Goal: Task Accomplishment & Management: Use online tool/utility

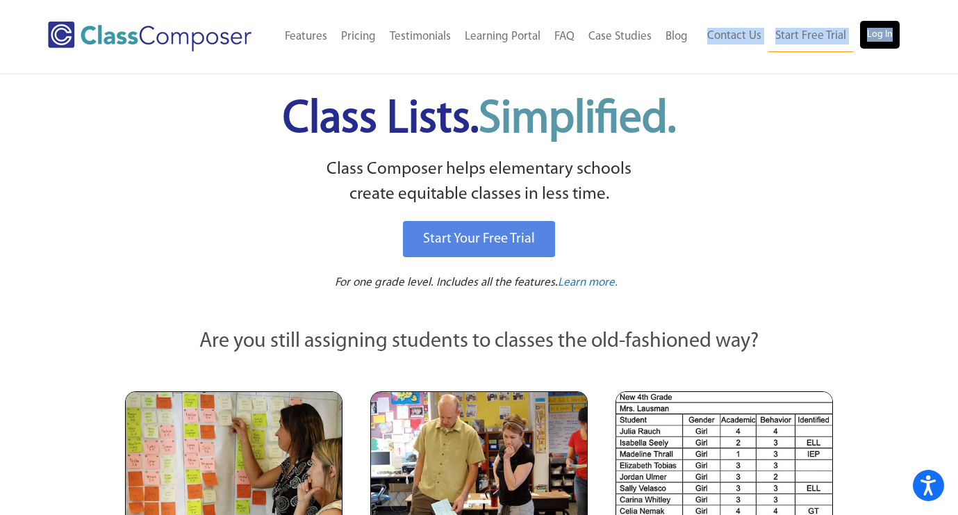
click at [892, 30] on link "Log In" at bounding box center [880, 35] width 40 height 28
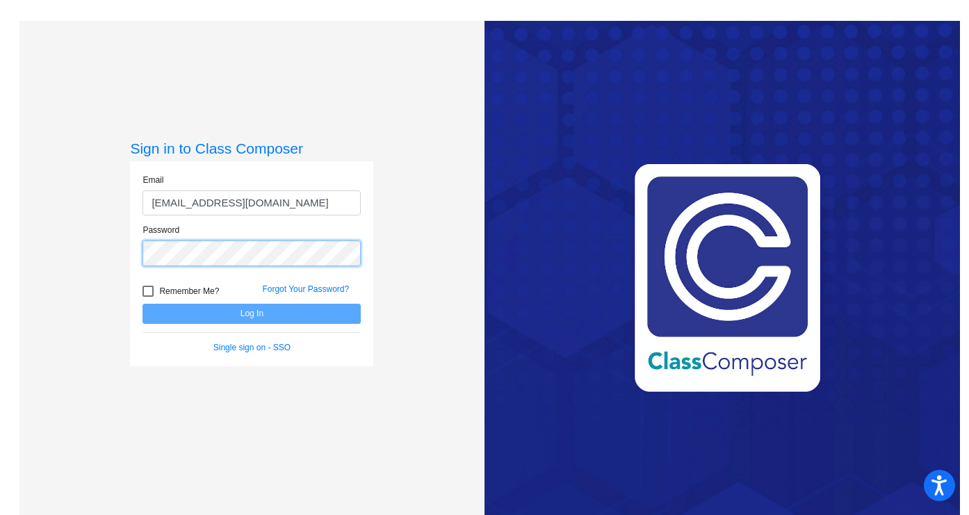
click at [250, 313] on button "Log In" at bounding box center [251, 314] width 218 height 20
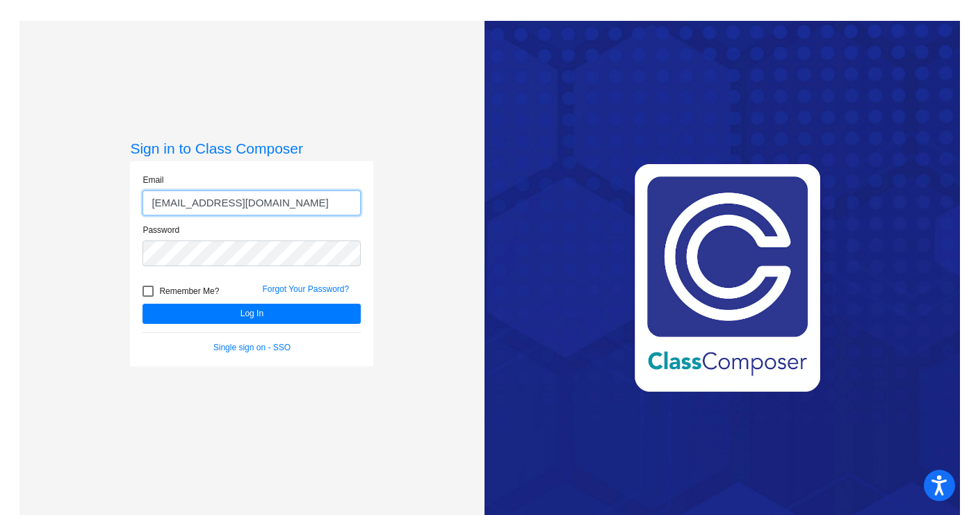
click at [252, 206] on input "[EMAIL_ADDRESS][DOMAIN_NAME]" at bounding box center [251, 203] width 218 height 26
type input "[EMAIL_ADDRESS][DOMAIN_NAME]"
click at [278, 324] on form "Email [EMAIL_ADDRESS][DOMAIN_NAME] Password Remember Me? Forgot Your Password? …" at bounding box center [251, 264] width 218 height 180
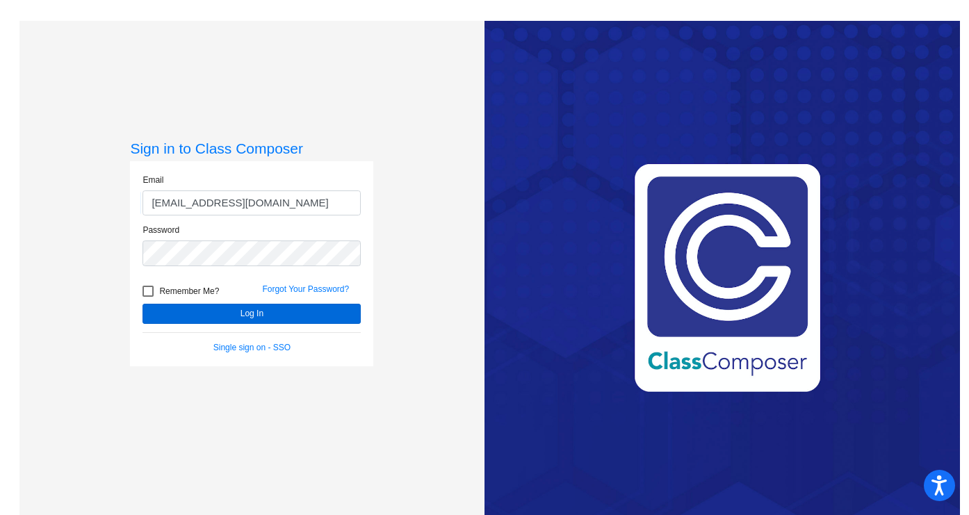
click at [276, 316] on button "Log In" at bounding box center [251, 314] width 218 height 20
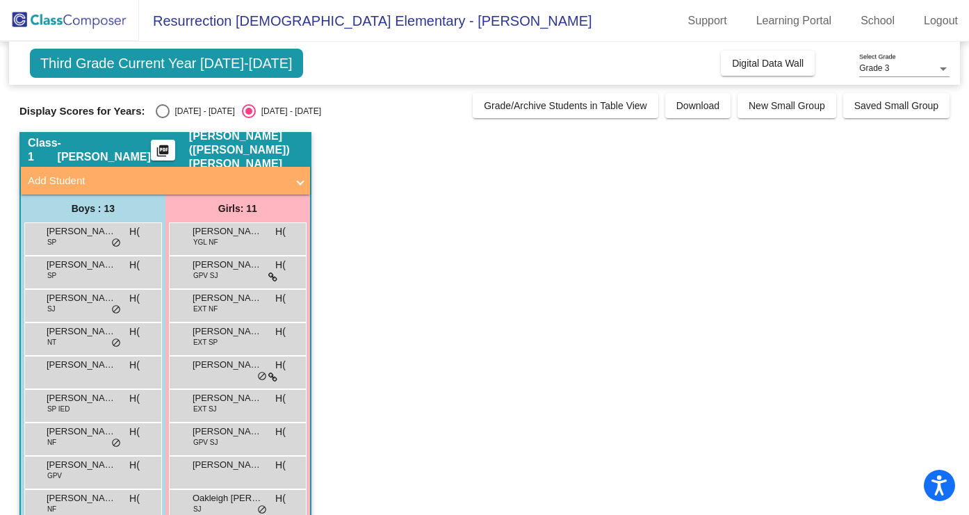
click at [159, 112] on div "Select an option" at bounding box center [163, 111] width 14 height 14
click at [162, 118] on input "2024 - 2025" at bounding box center [162, 118] width 1 height 1
radio input "true"
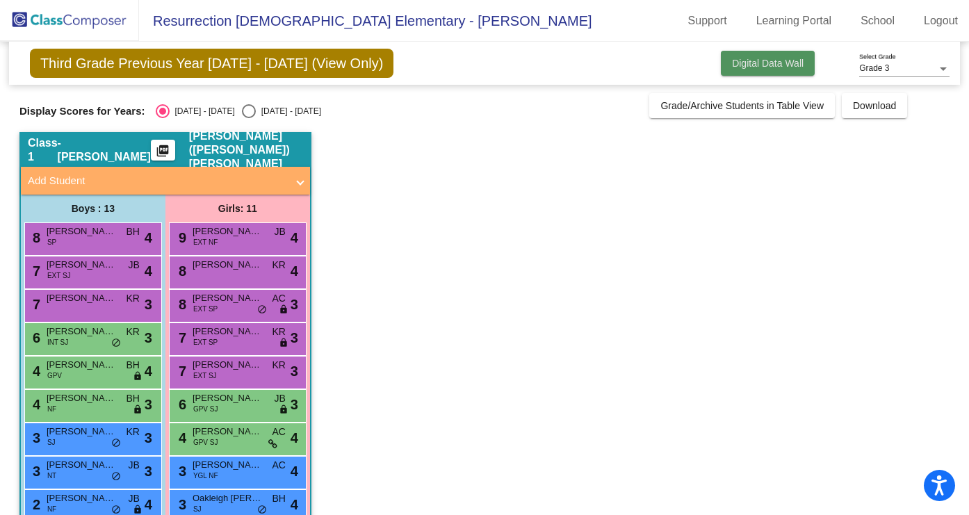
click at [749, 69] on span "Digital Data Wall" at bounding box center [768, 63] width 72 height 11
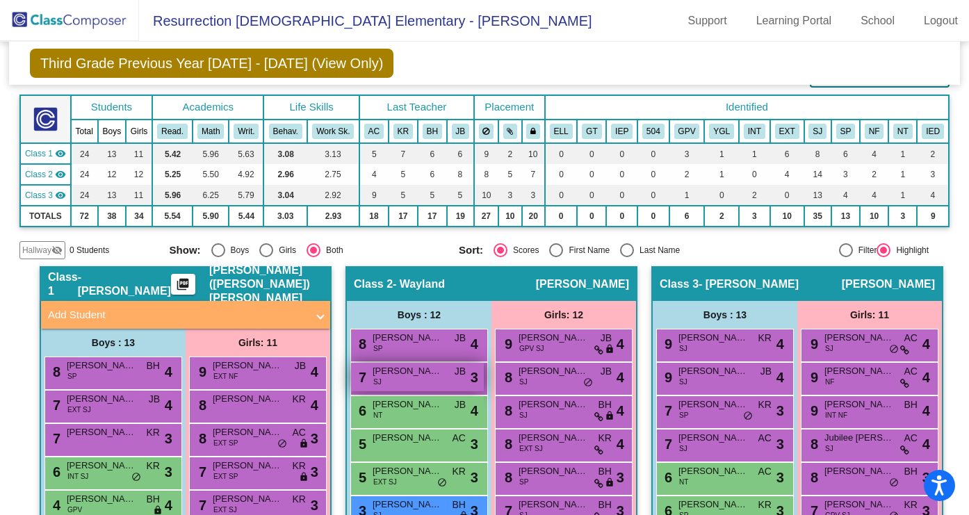
scroll to position [68, 0]
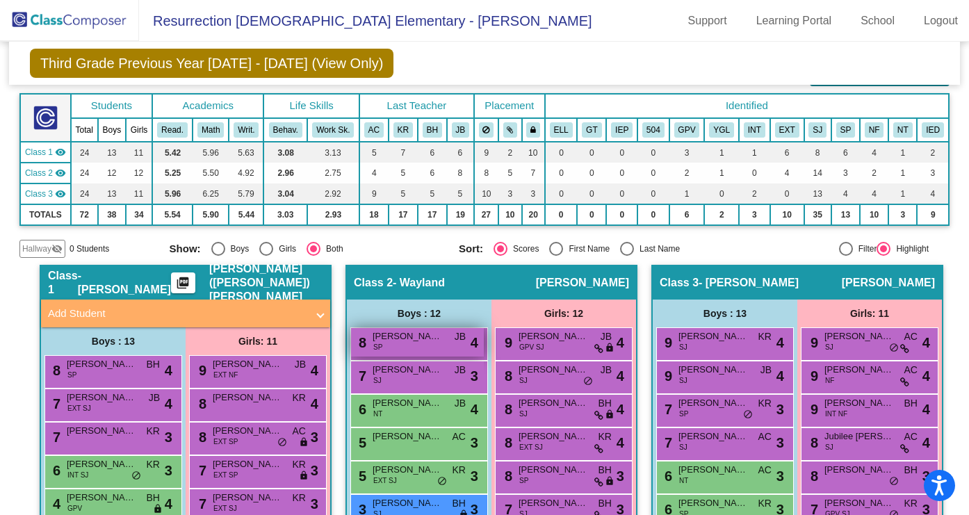
click at [411, 329] on span "Owen Fagerberg" at bounding box center [408, 336] width 70 height 14
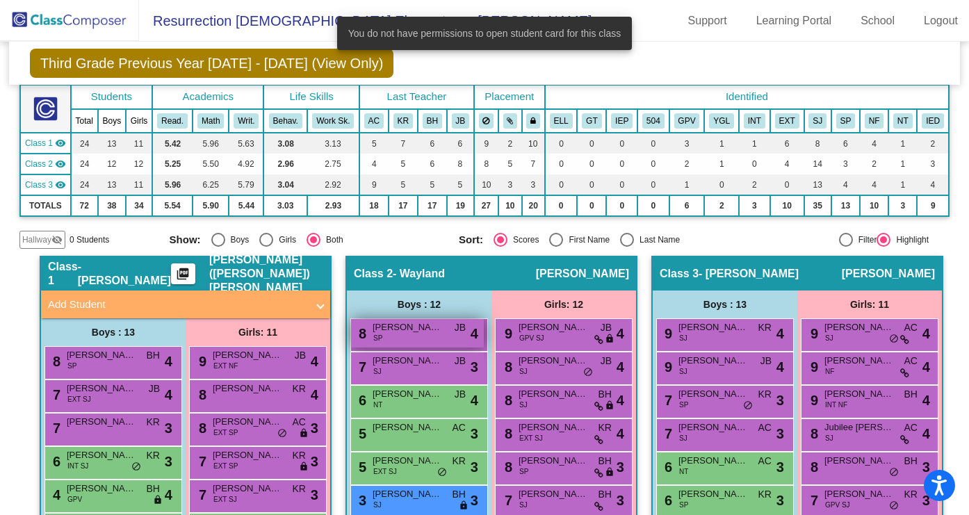
scroll to position [83, 0]
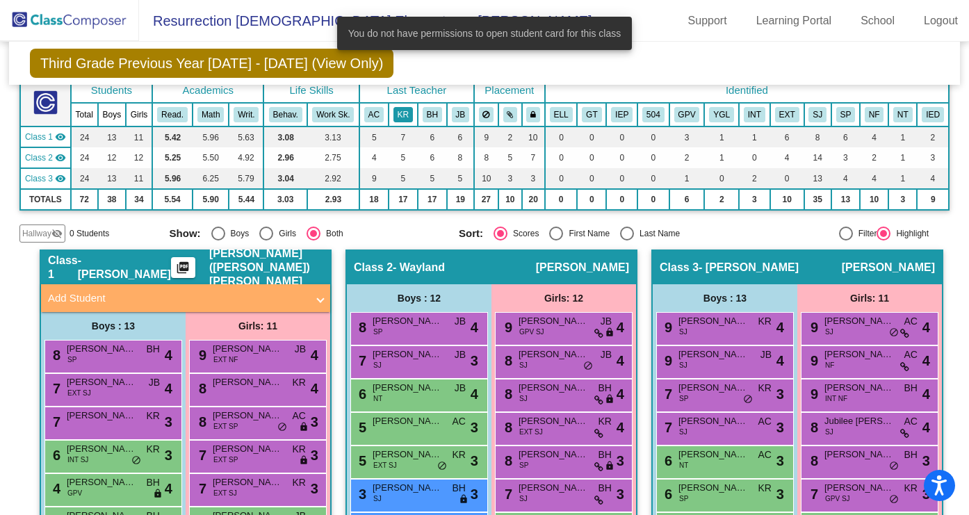
click at [400, 114] on button "KR" at bounding box center [402, 114] width 19 height 15
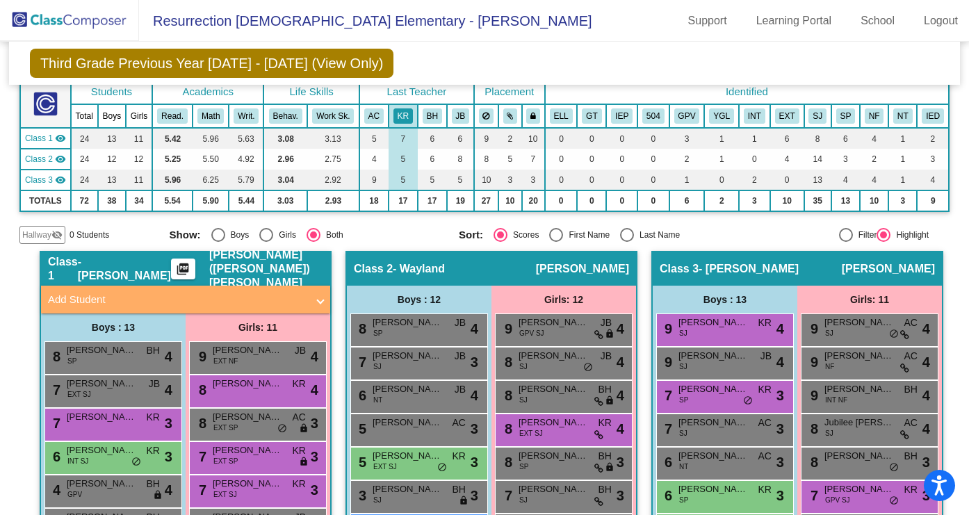
scroll to position [56, 0]
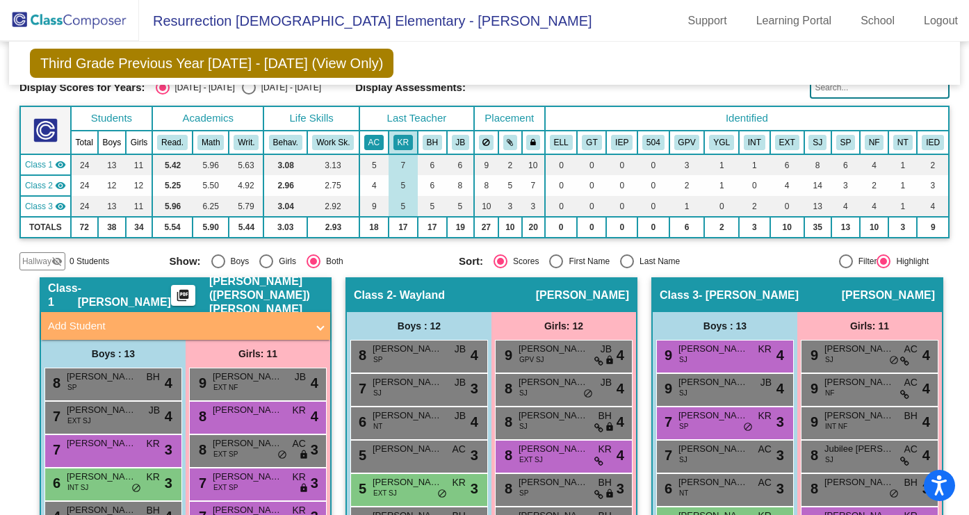
click at [369, 144] on button "AC" at bounding box center [373, 142] width 19 height 15
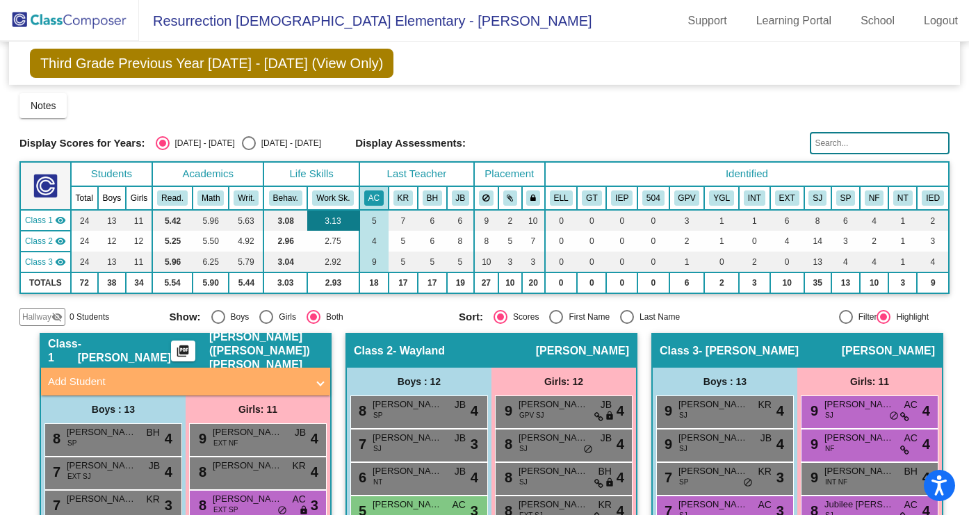
scroll to position [0, 0]
click at [427, 197] on button "BH" at bounding box center [432, 197] width 19 height 15
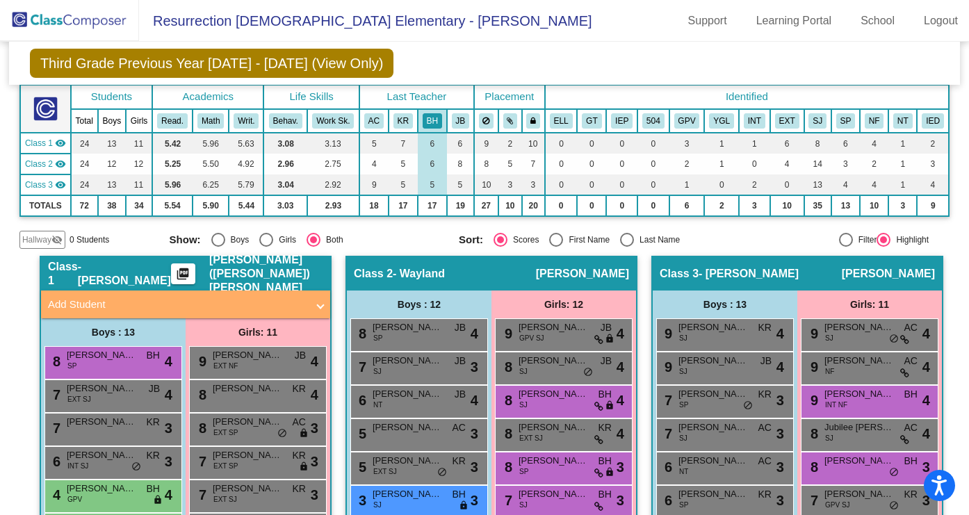
scroll to position [60, 0]
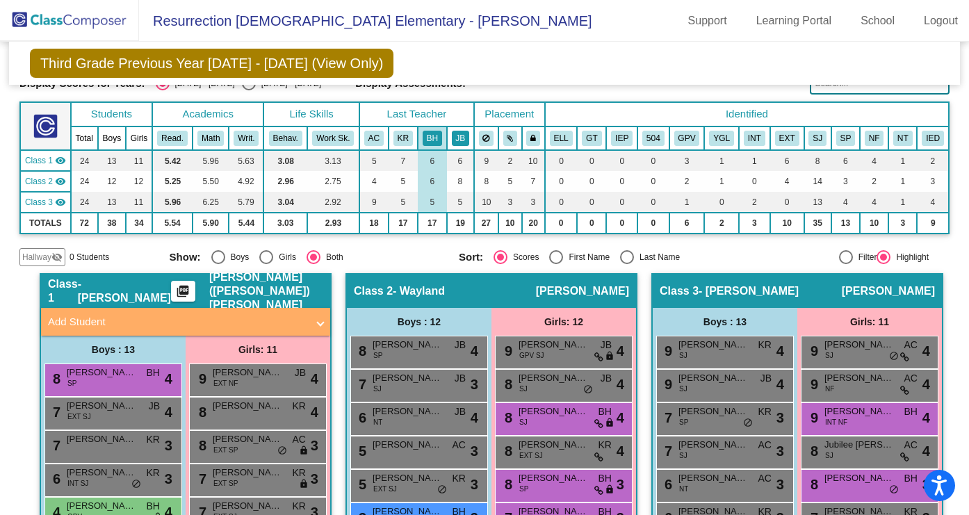
click at [458, 132] on button "JB" at bounding box center [461, 138] width 18 height 15
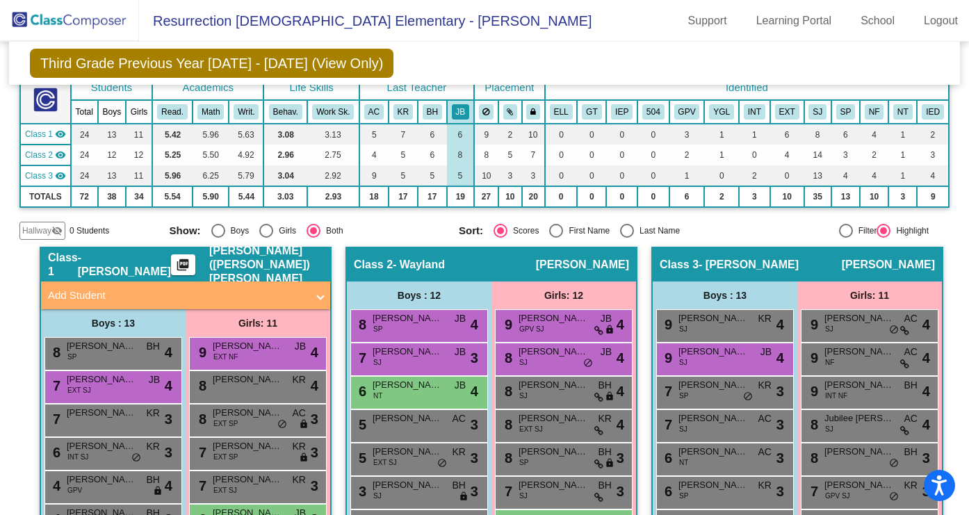
scroll to position [79, 0]
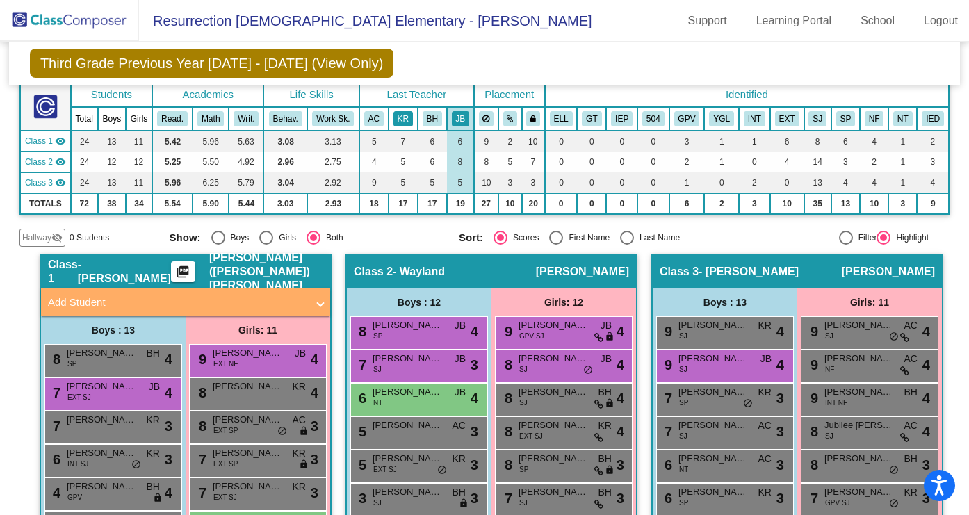
click at [401, 119] on button "KR" at bounding box center [402, 118] width 19 height 15
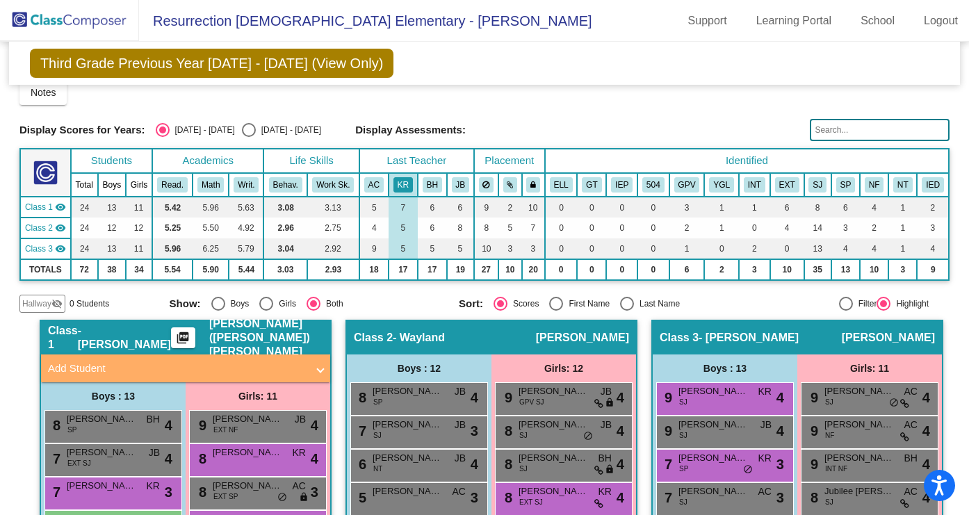
scroll to position [11, 0]
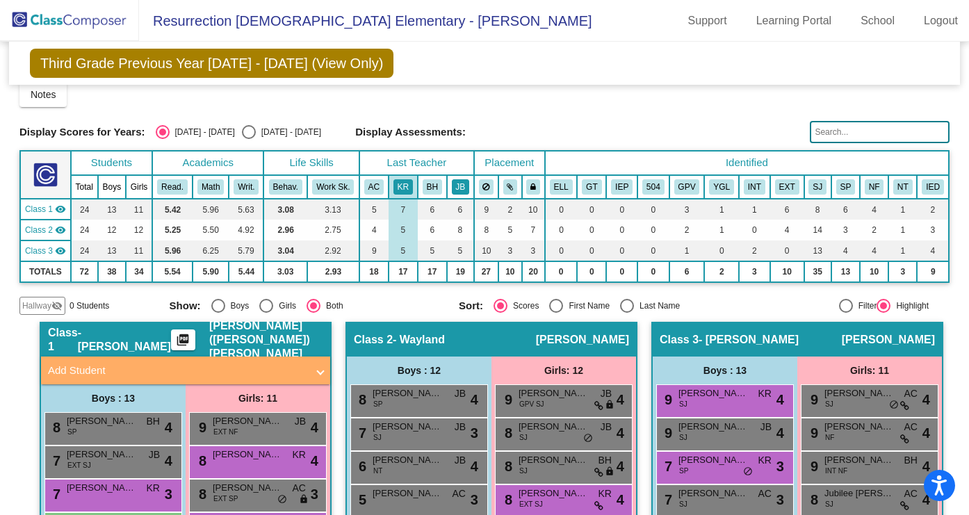
click at [458, 193] on button "JB" at bounding box center [461, 186] width 18 height 15
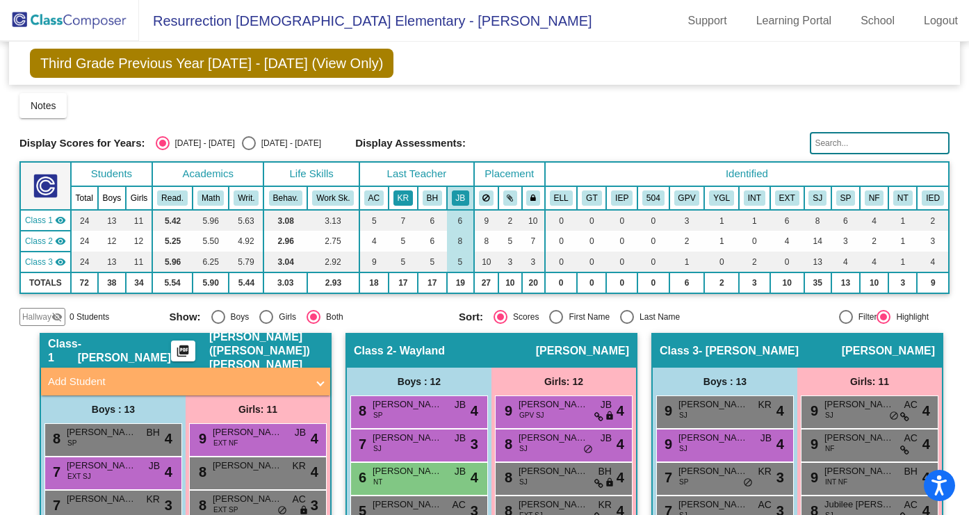
scroll to position [0, 0]
click at [405, 200] on button "KR" at bounding box center [402, 197] width 19 height 15
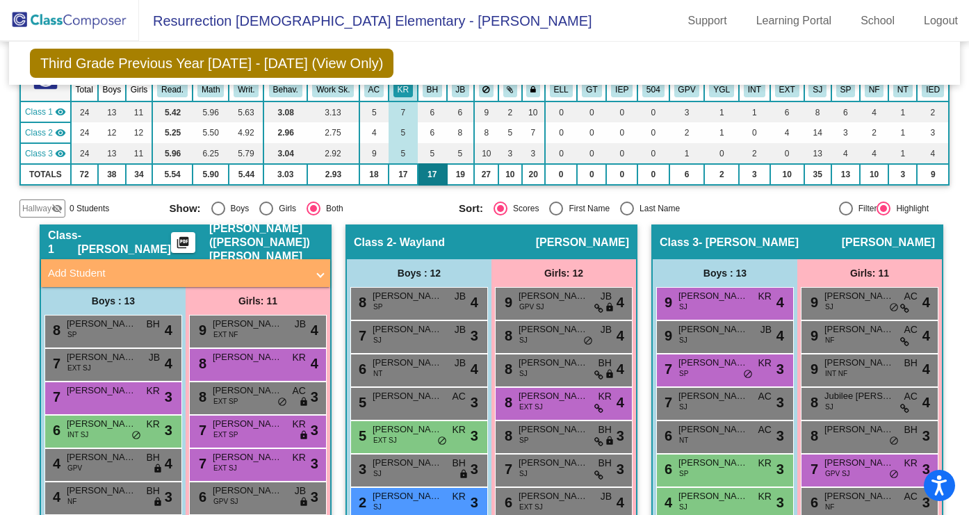
scroll to position [69, 0]
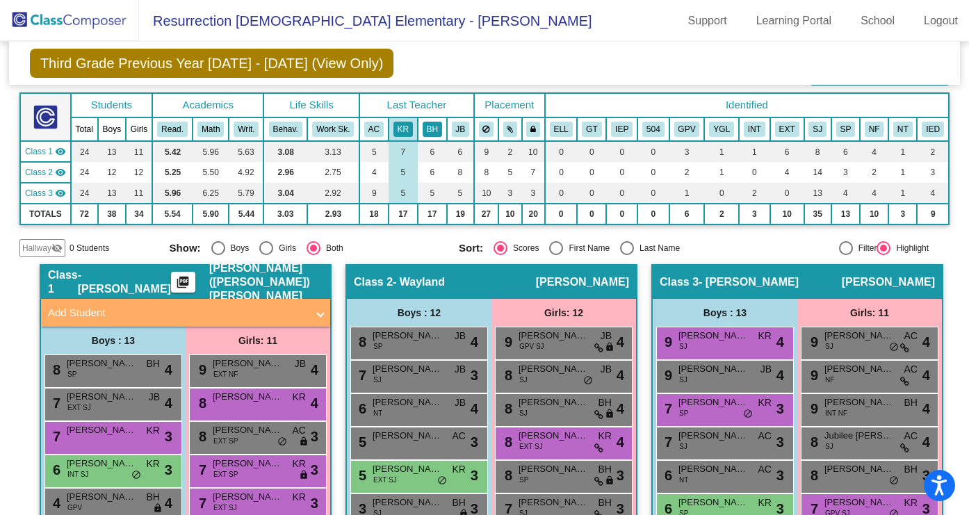
click at [423, 129] on button "BH" at bounding box center [432, 129] width 19 height 15
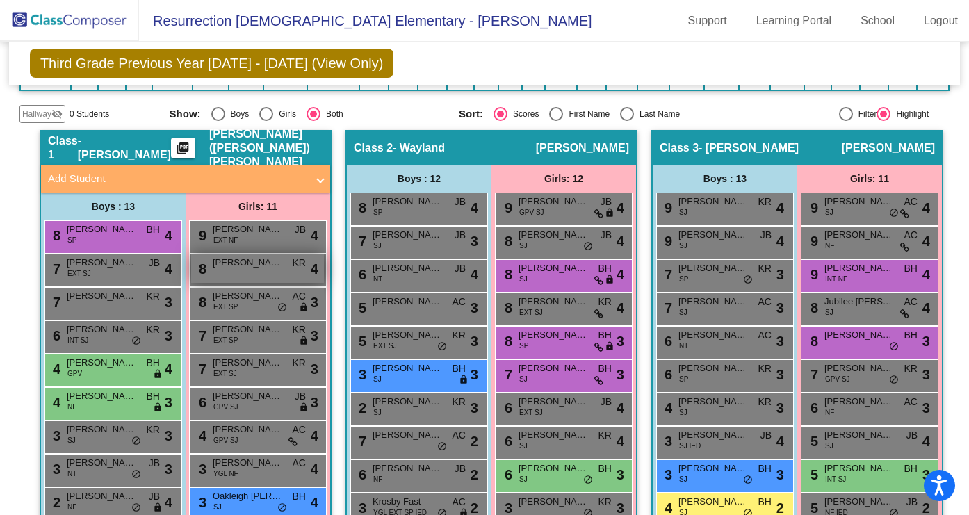
scroll to position [238, 0]
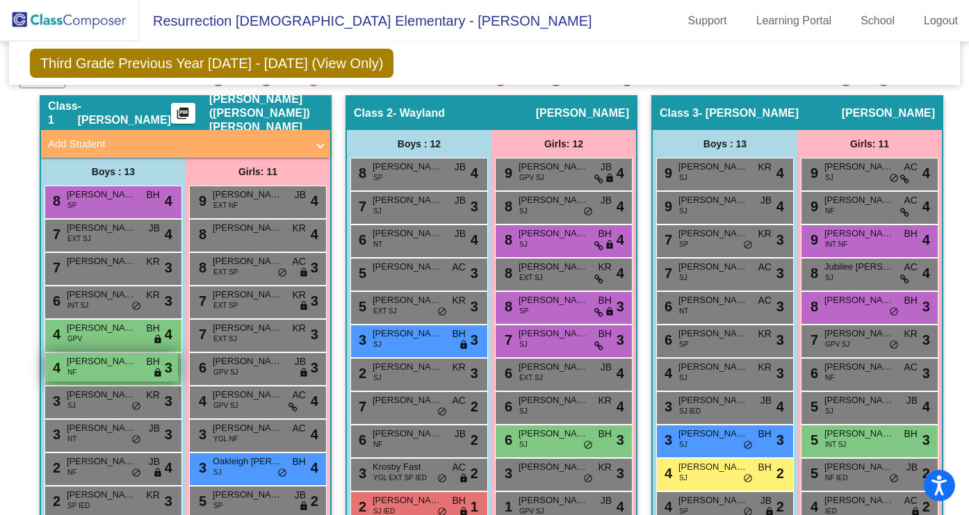
click at [153, 373] on span "lock" at bounding box center [158, 373] width 10 height 11
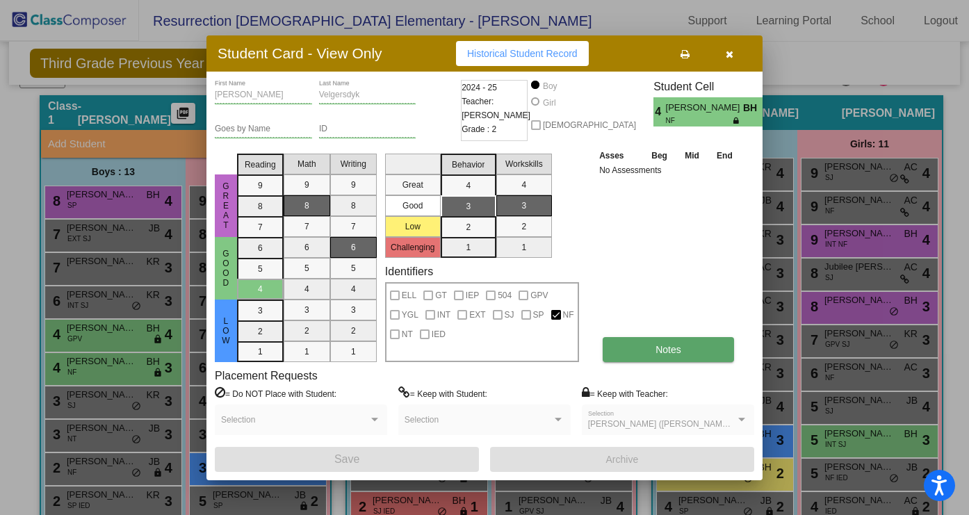
scroll to position [0, 0]
click at [130, 271] on div at bounding box center [484, 257] width 969 height 515
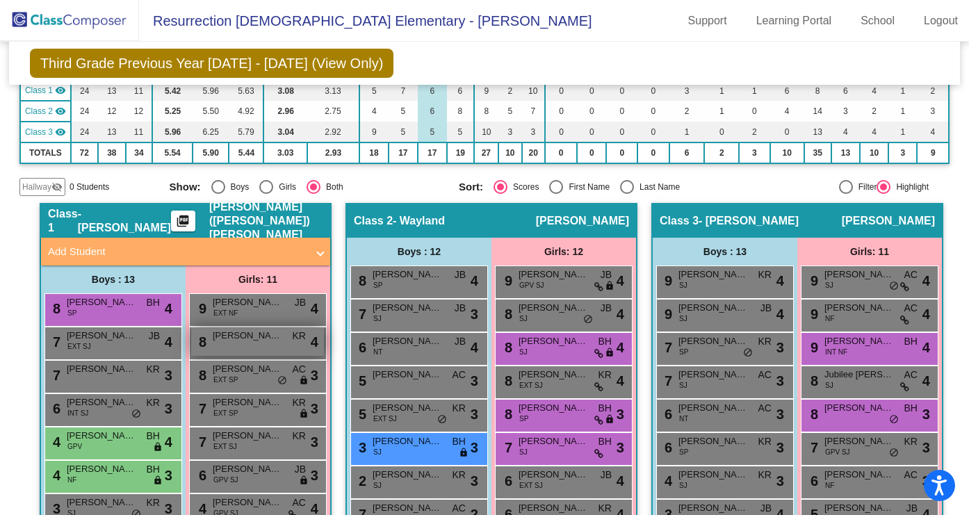
scroll to position [38, 0]
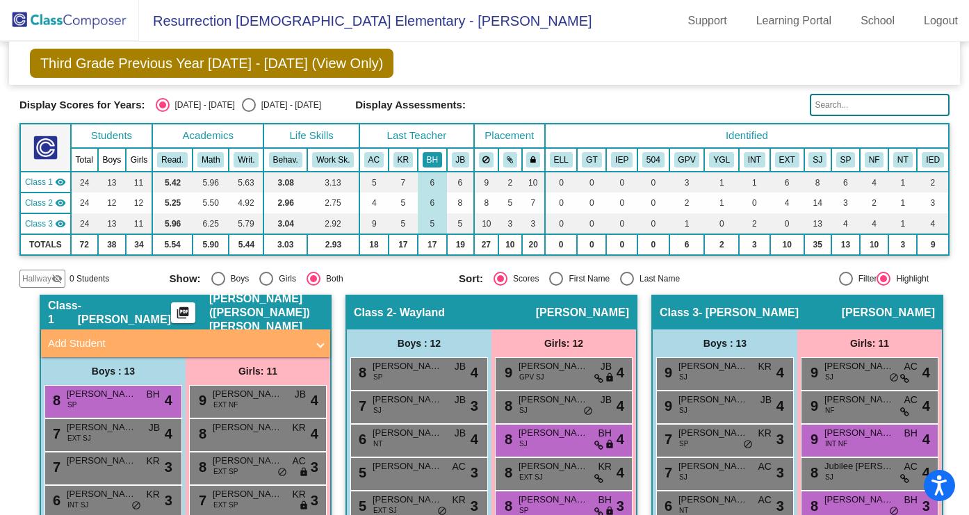
click at [425, 161] on button "BH" at bounding box center [432, 159] width 19 height 15
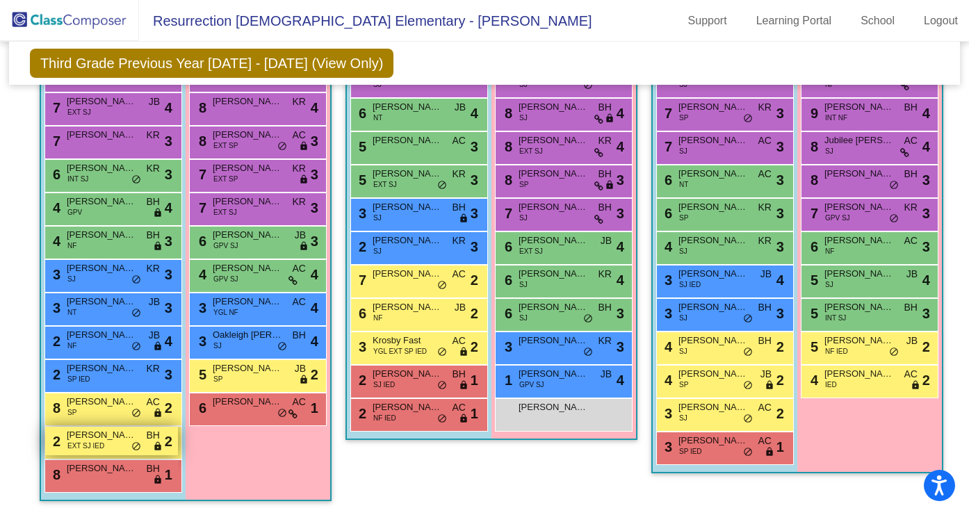
scroll to position [363, 0]
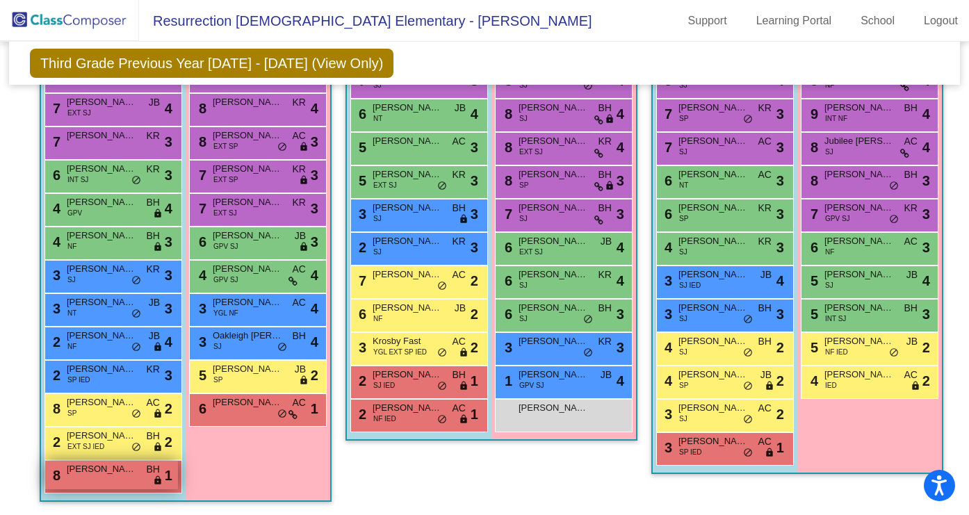
click at [105, 468] on span "Miles Wigley" at bounding box center [102, 469] width 70 height 14
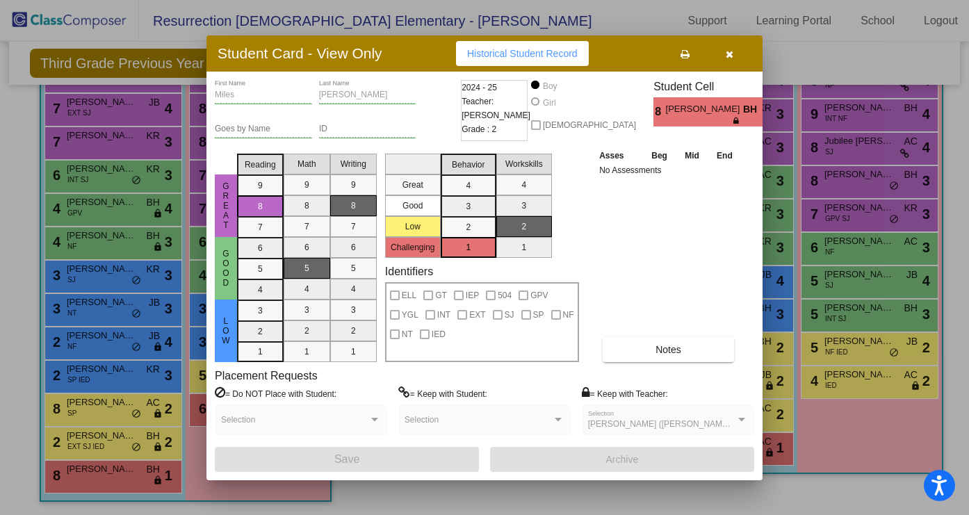
click at [105, 469] on div at bounding box center [484, 257] width 969 height 515
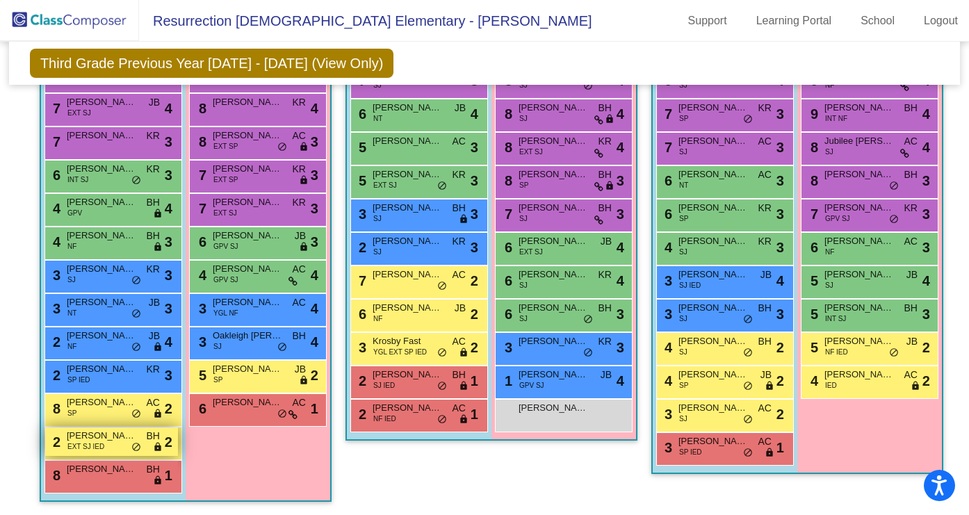
click at [105, 452] on div "2 Roman Wisdo EXT SJ IED BH lock do_not_disturb_alt 2" at bounding box center [111, 441] width 133 height 28
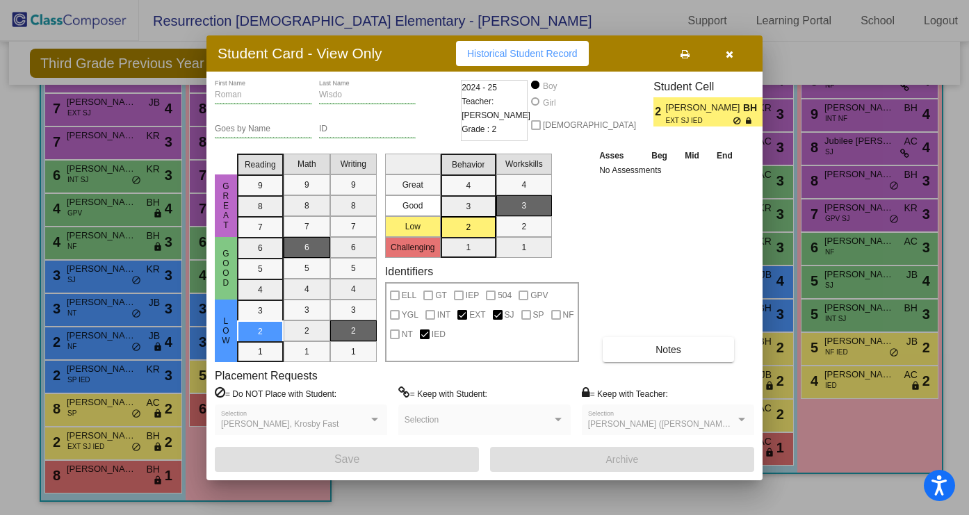
click at [105, 452] on div at bounding box center [484, 257] width 969 height 515
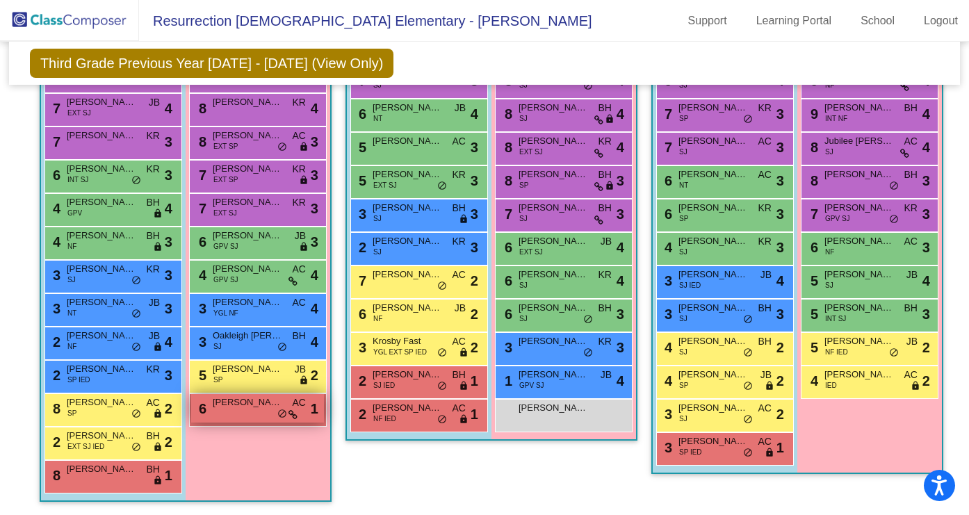
click at [222, 411] on div "6 Lena Cole AC lock do_not_disturb_alt 1" at bounding box center [257, 408] width 133 height 28
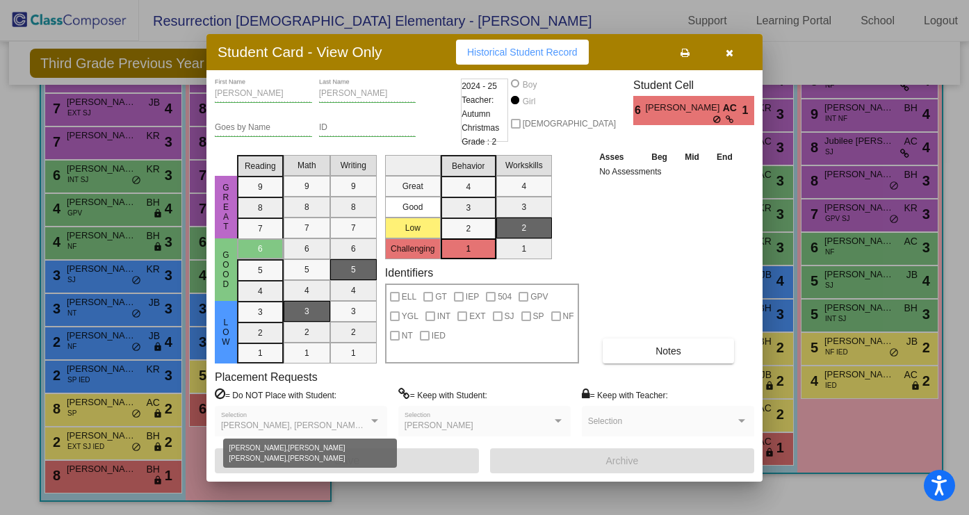
click at [372, 420] on div at bounding box center [374, 420] width 7 height 3
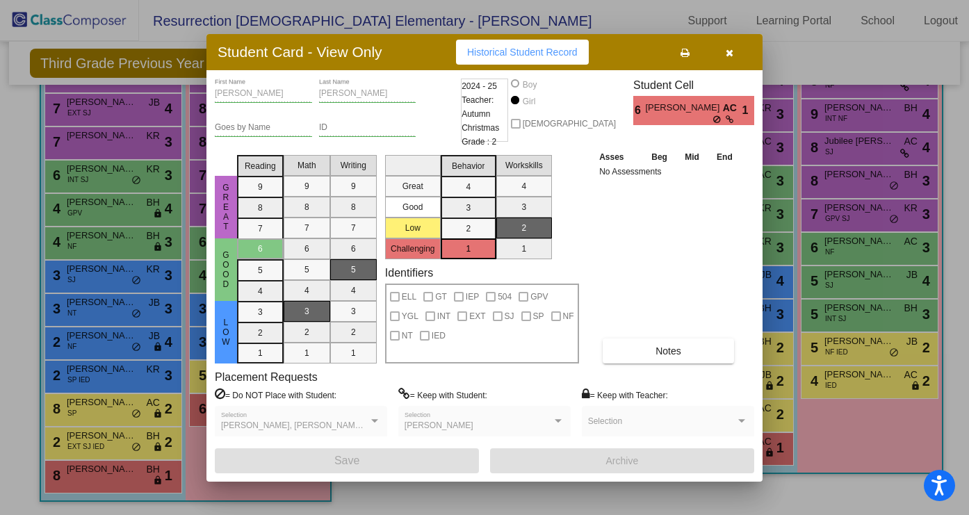
click at [371, 422] on div at bounding box center [374, 421] width 13 height 10
click at [149, 334] on div at bounding box center [484, 257] width 969 height 515
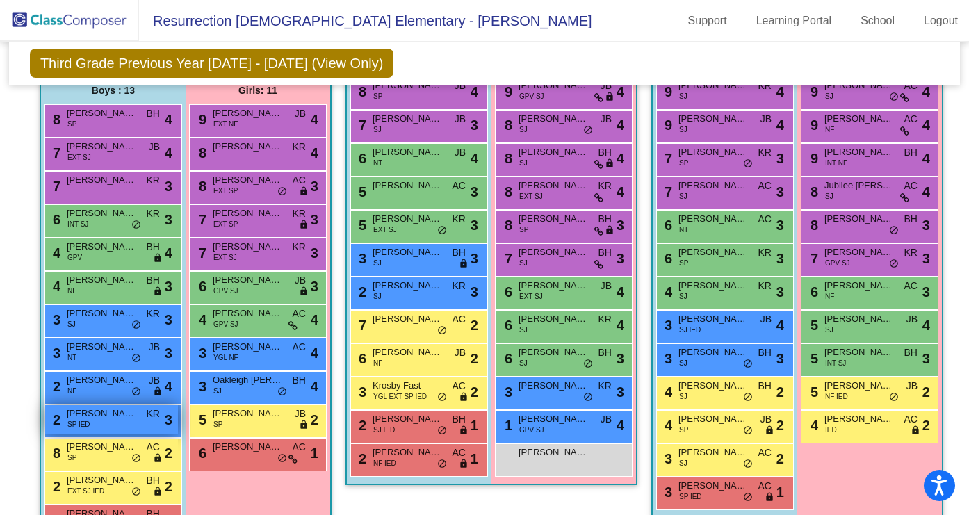
scroll to position [325, 0]
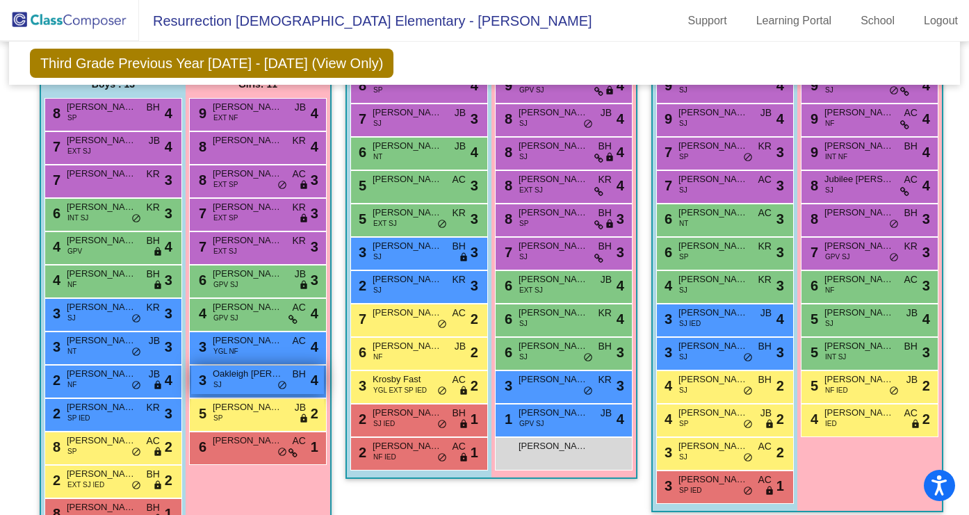
click at [229, 383] on div "3 Oakleigh Donahoo SJ BH lock do_not_disturb_alt 4" at bounding box center [257, 380] width 133 height 28
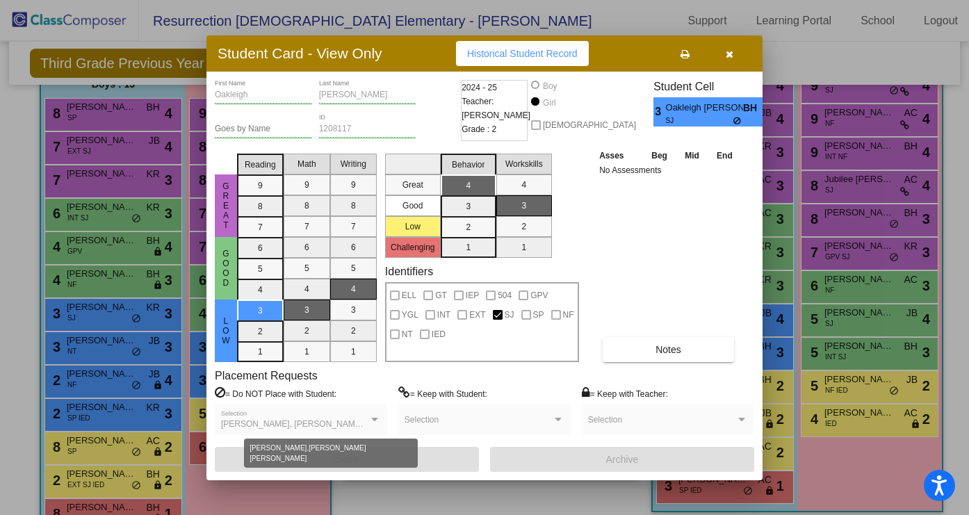
click at [369, 417] on div at bounding box center [374, 420] width 13 height 10
click at [100, 244] on div at bounding box center [484, 257] width 969 height 515
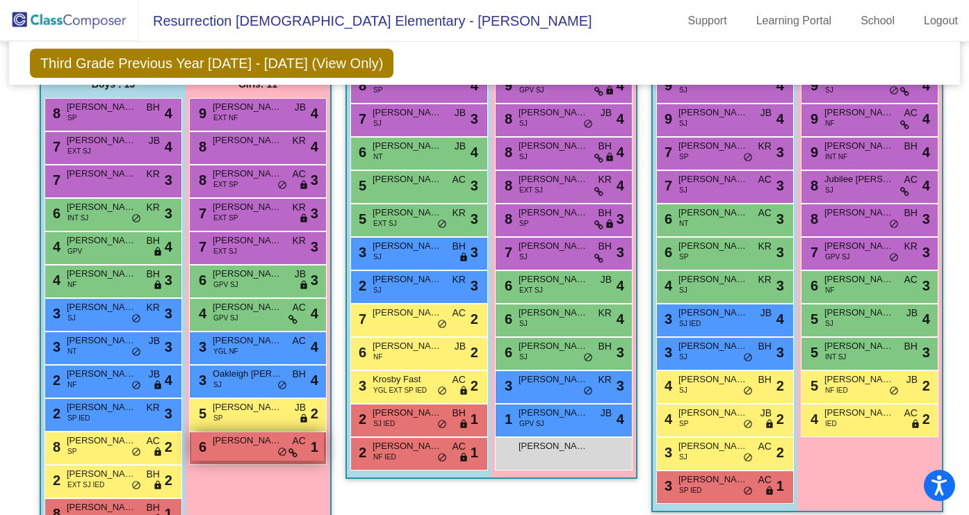
click at [278, 455] on span "do_not_disturb_alt" at bounding box center [282, 452] width 10 height 11
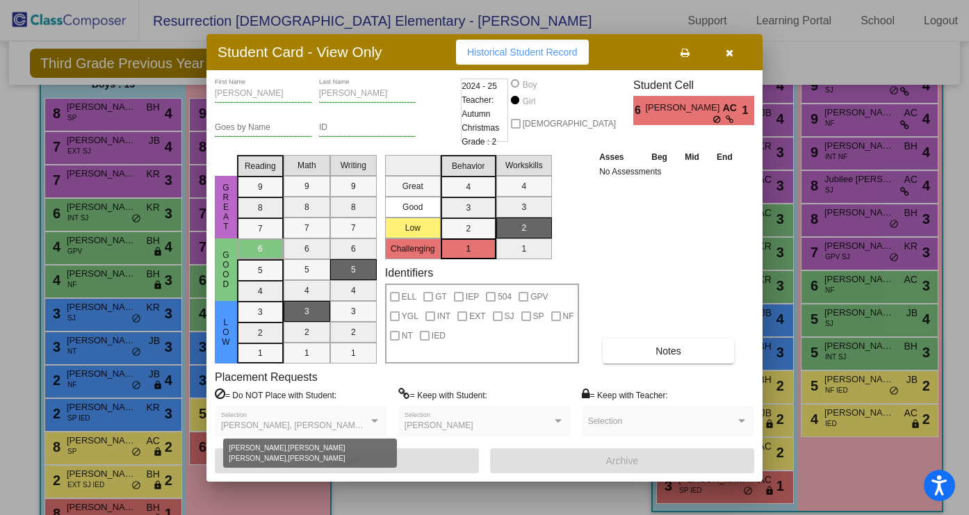
click at [371, 418] on div at bounding box center [374, 421] width 13 height 10
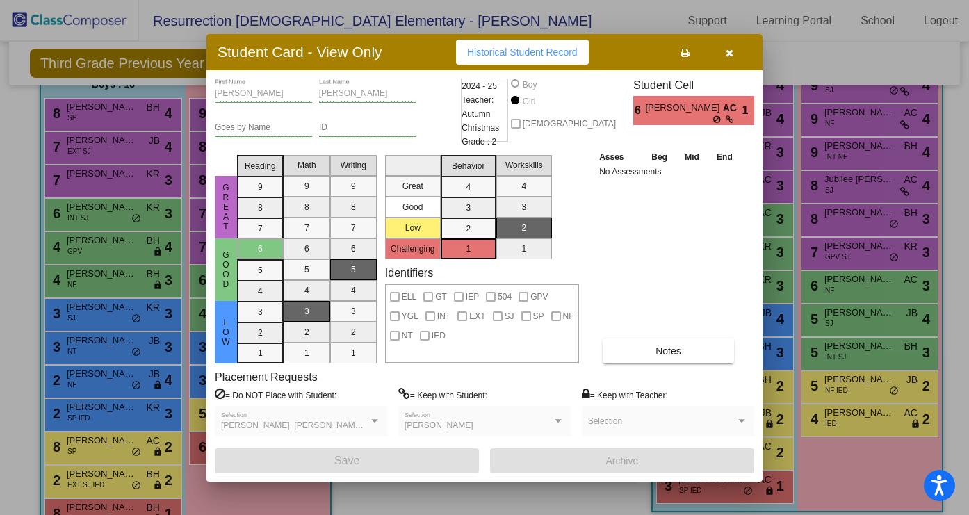
click at [201, 205] on div at bounding box center [484, 257] width 969 height 515
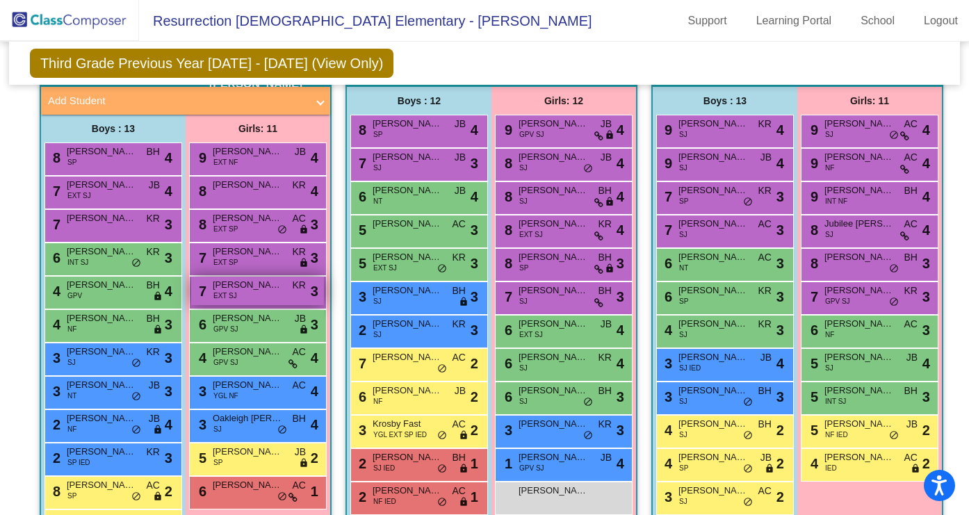
scroll to position [279, 0]
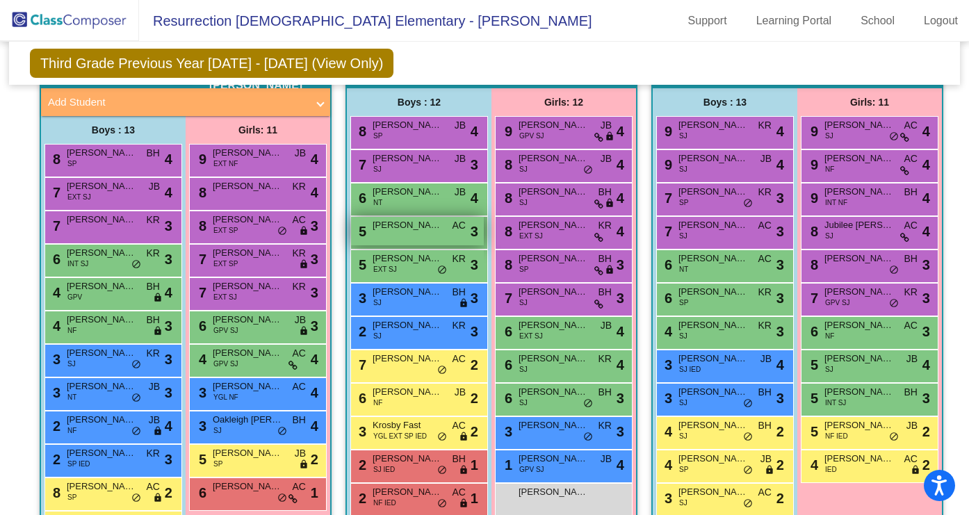
click at [405, 226] on span "Cole Baker" at bounding box center [408, 225] width 70 height 14
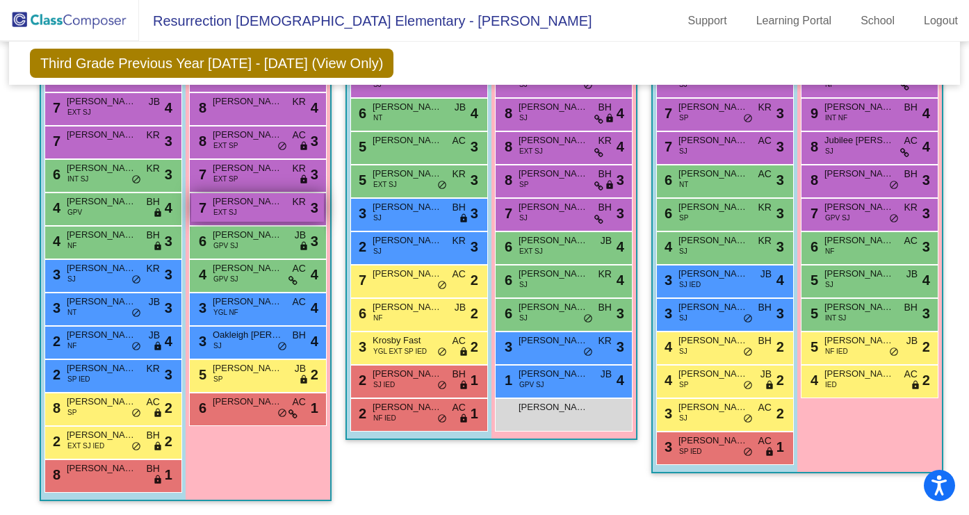
scroll to position [363, 0]
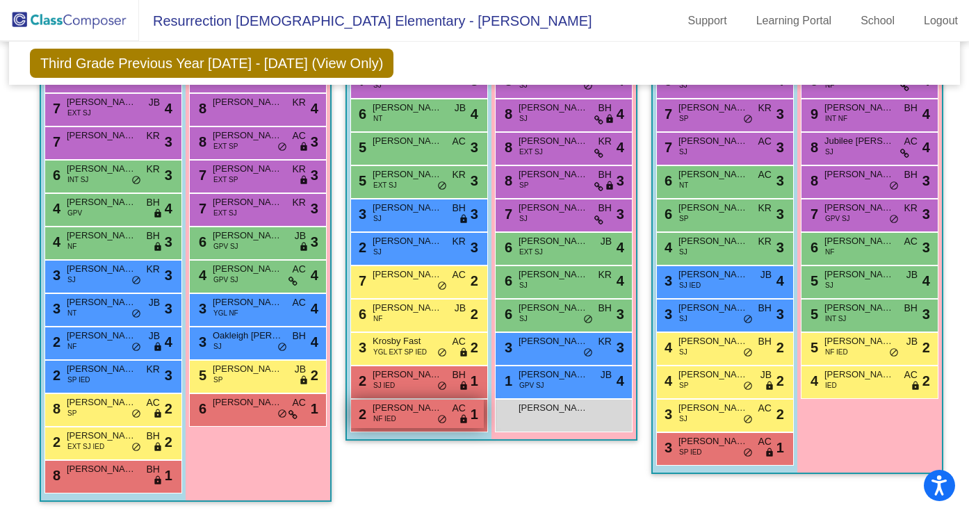
click at [427, 411] on span "Mason Jones" at bounding box center [408, 408] width 70 height 14
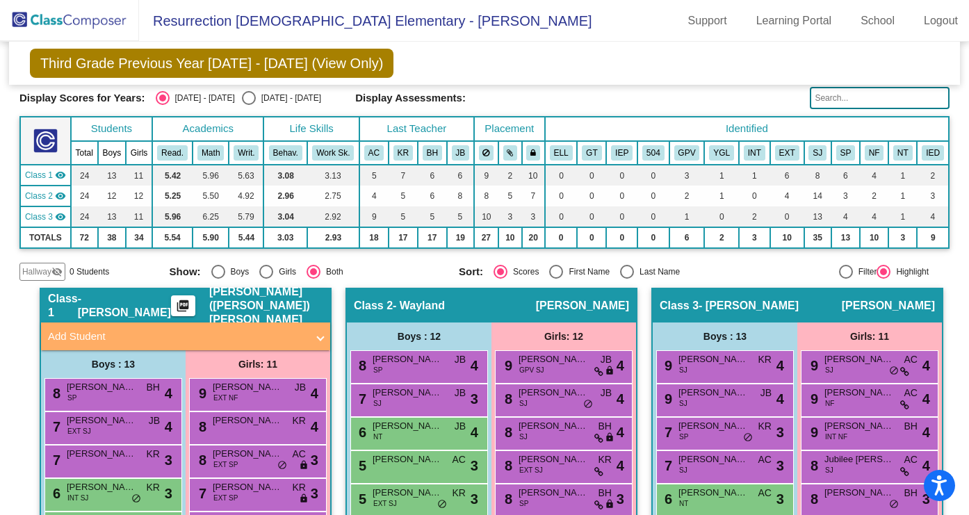
scroll to position [41, 0]
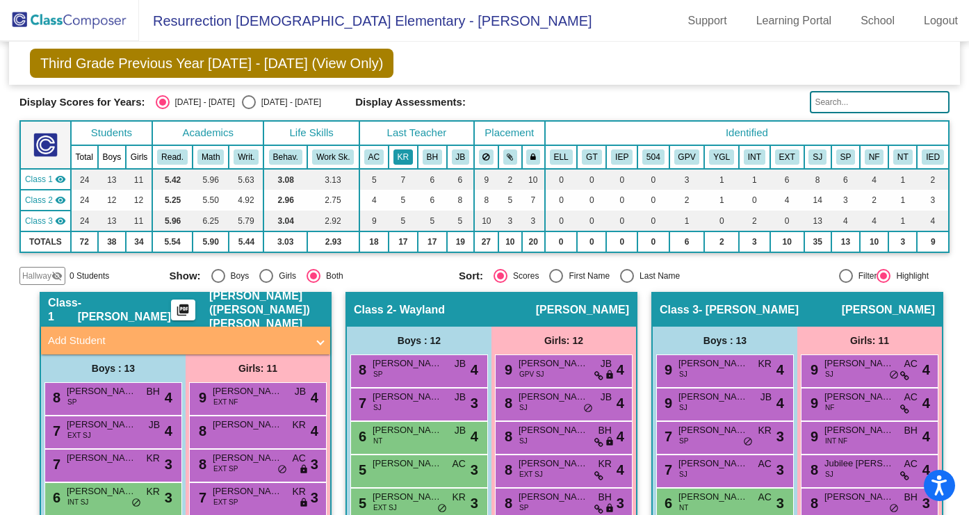
click at [404, 162] on button "KR" at bounding box center [402, 156] width 19 height 15
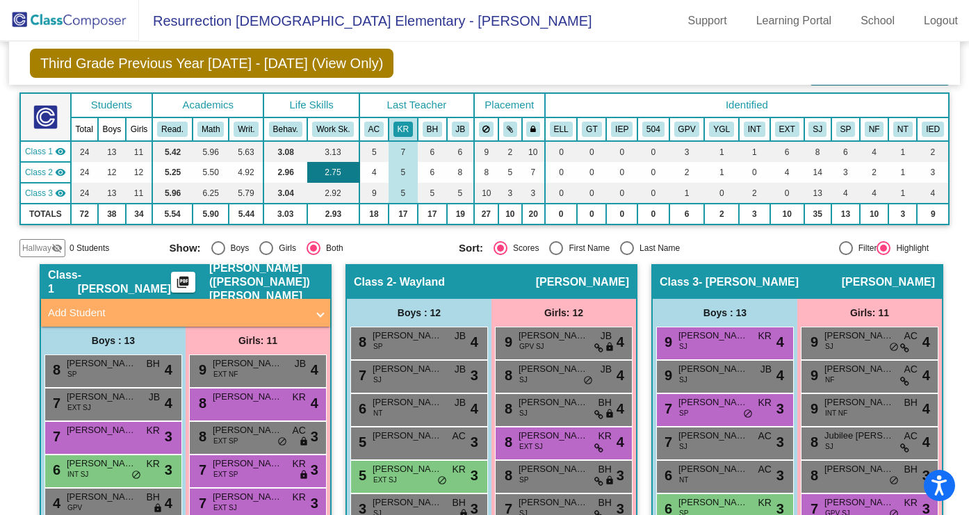
scroll to position [49, 0]
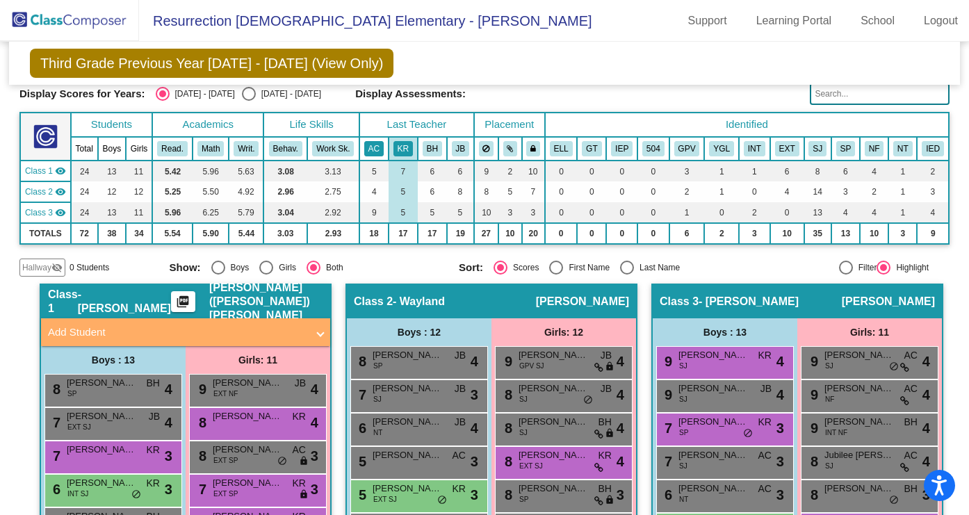
click at [371, 154] on button "AC" at bounding box center [373, 148] width 19 height 15
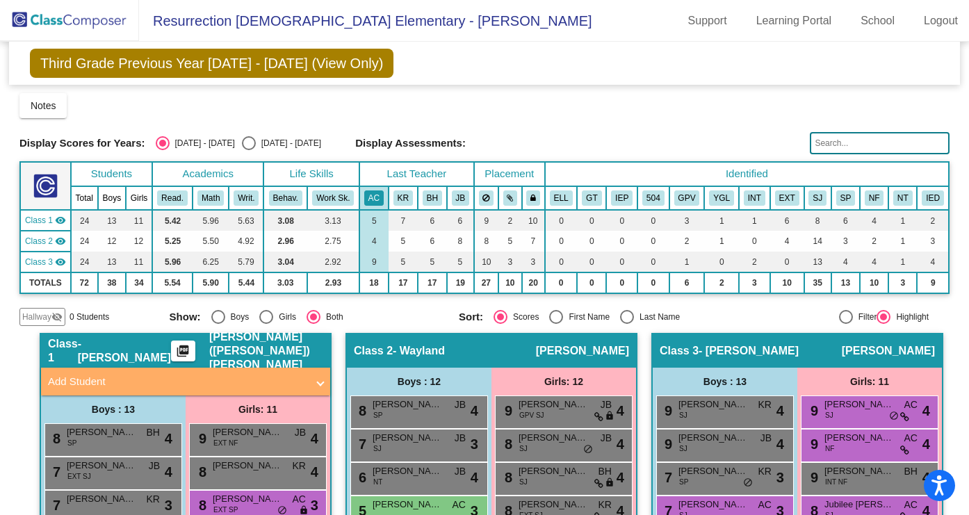
scroll to position [0, 0]
click at [410, 201] on button "KR" at bounding box center [402, 197] width 19 height 15
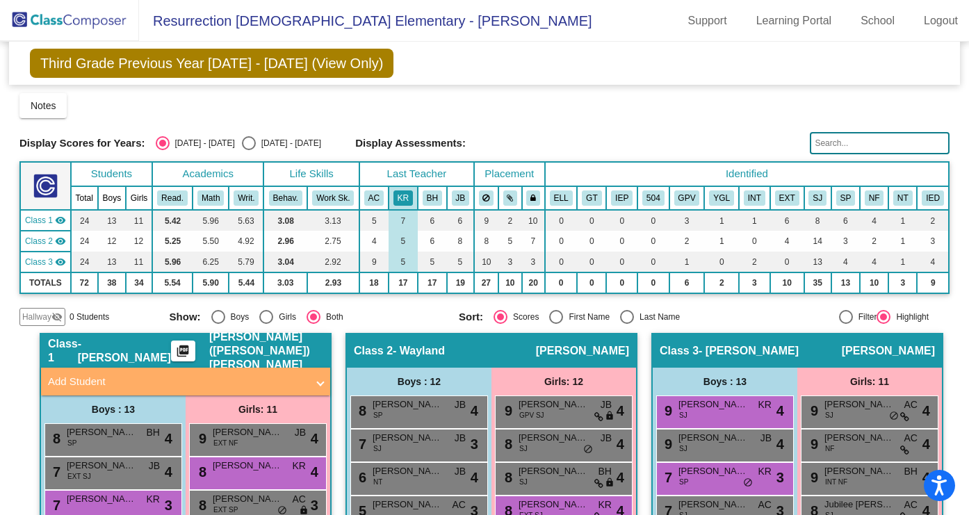
click at [423, 189] on th "BH" at bounding box center [432, 198] width 29 height 24
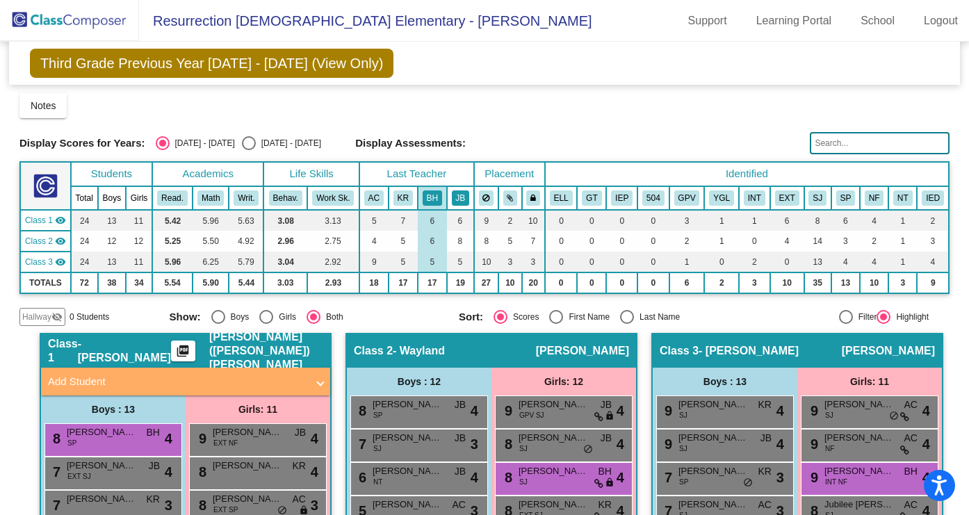
click at [452, 198] on button "JB" at bounding box center [461, 197] width 18 height 15
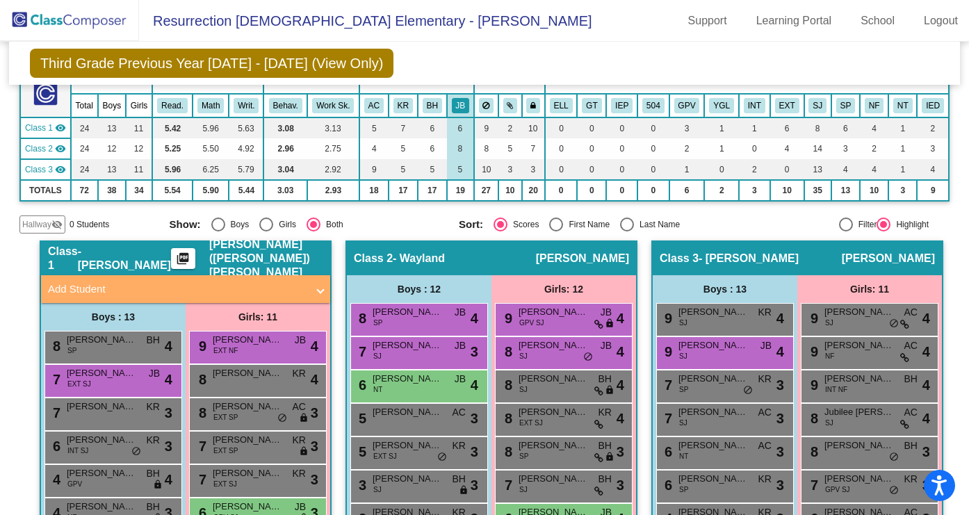
scroll to position [13, 0]
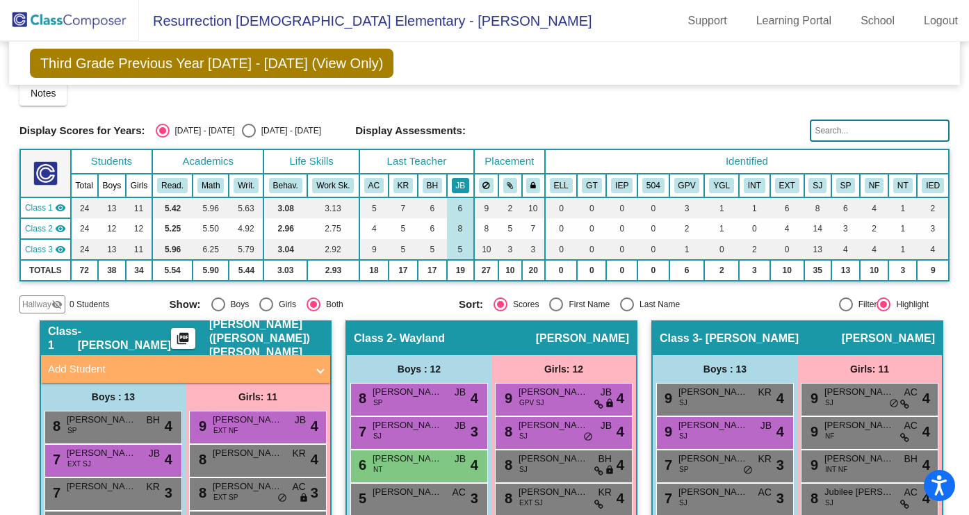
click at [459, 181] on button "JB" at bounding box center [461, 185] width 18 height 15
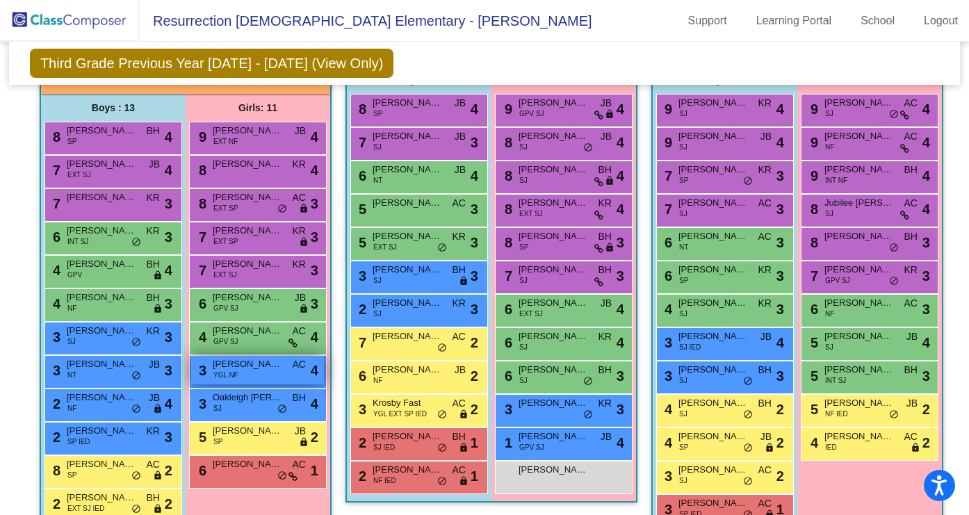
scroll to position [302, 0]
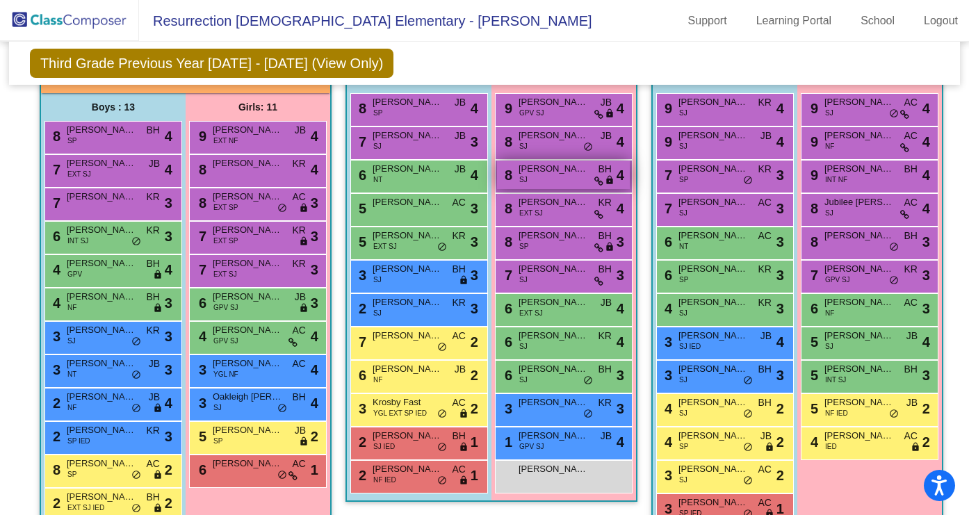
click at [543, 167] on span "Lauren Tripp" at bounding box center [553, 169] width 70 height 14
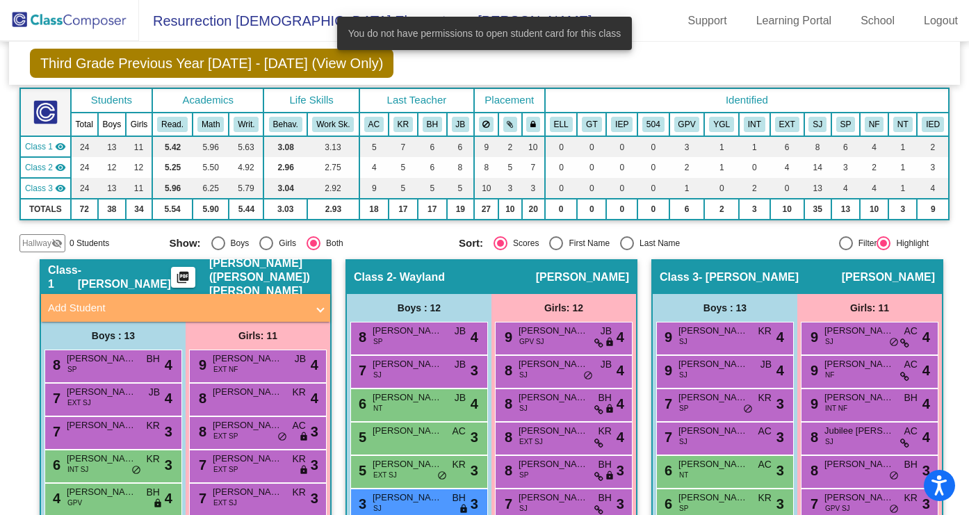
scroll to position [63, 0]
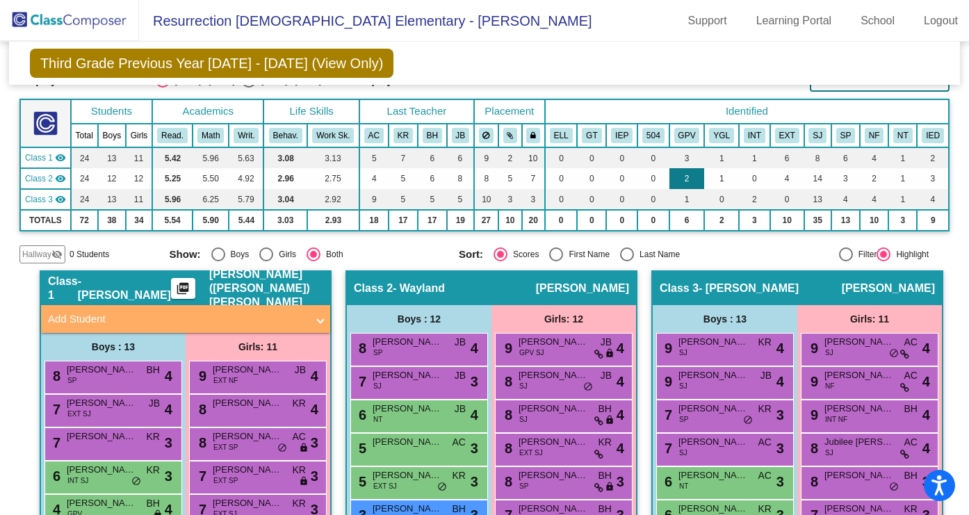
click at [685, 180] on td "2" at bounding box center [686, 178] width 35 height 21
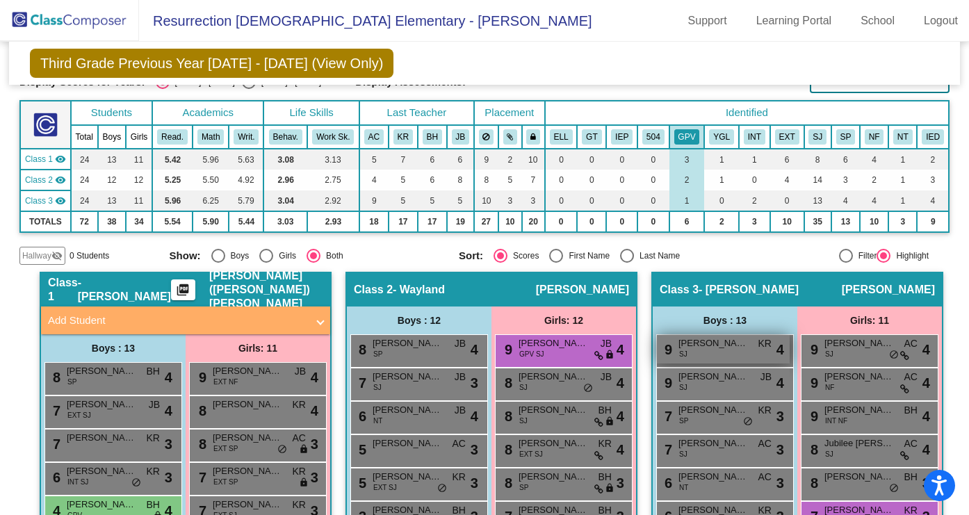
scroll to position [60, 0]
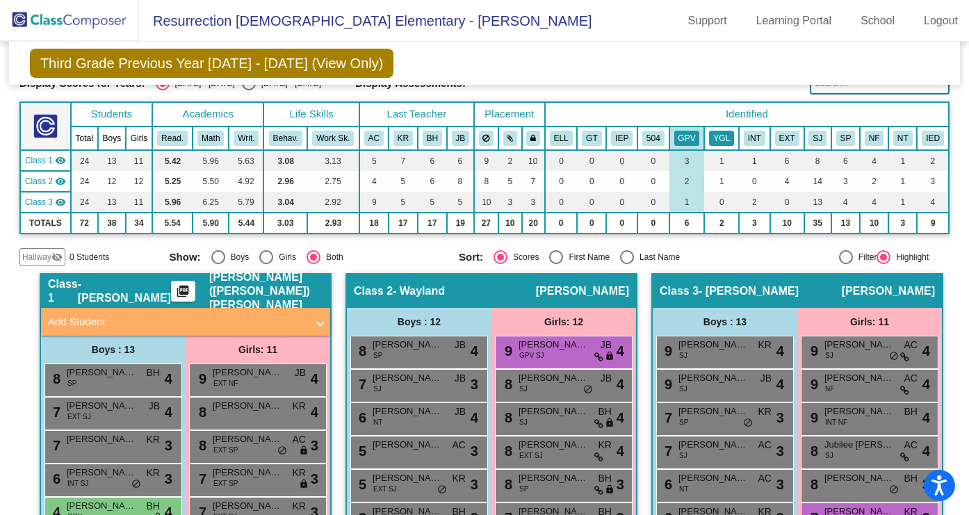
click at [714, 142] on button "YGL" at bounding box center [721, 138] width 25 height 15
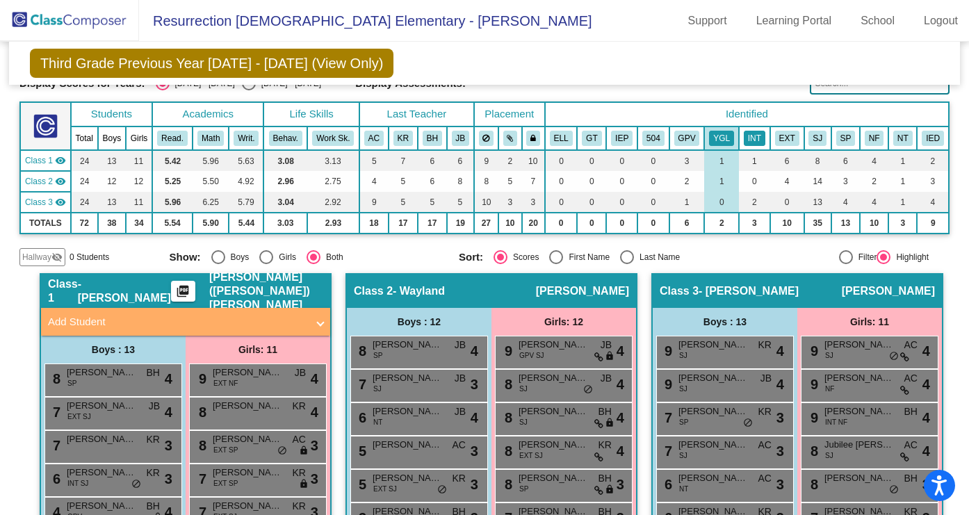
click at [751, 139] on button "INT" at bounding box center [755, 138] width 22 height 15
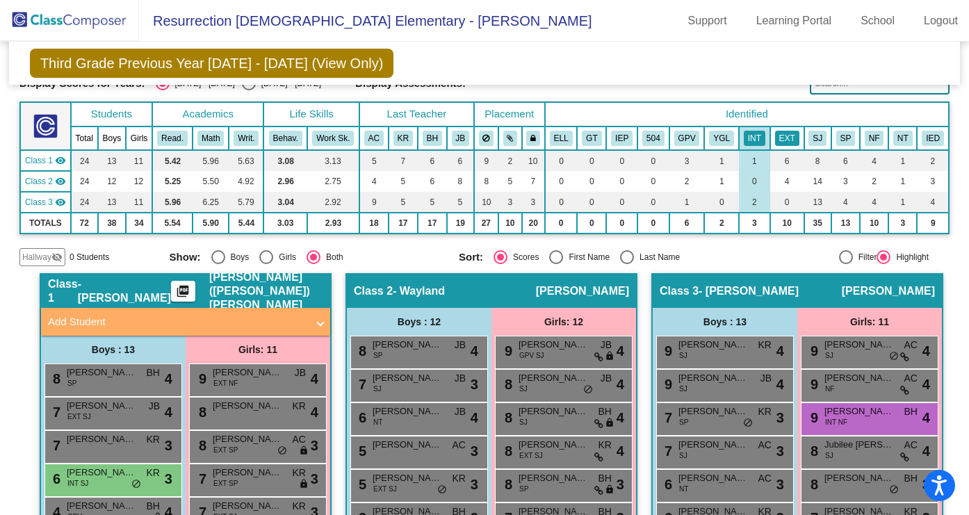
click at [783, 140] on button "EXT" at bounding box center [787, 138] width 24 height 15
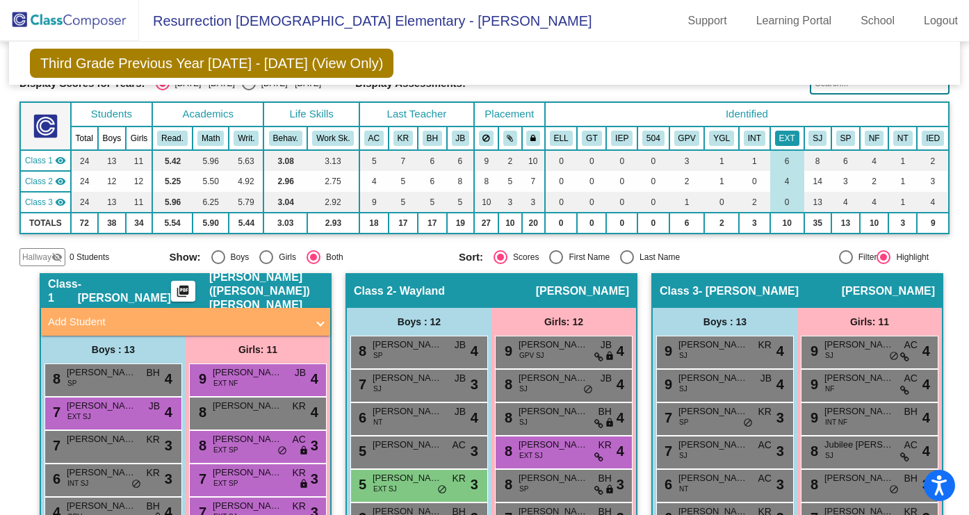
click at [796, 135] on th "EXT" at bounding box center [787, 138] width 34 height 24
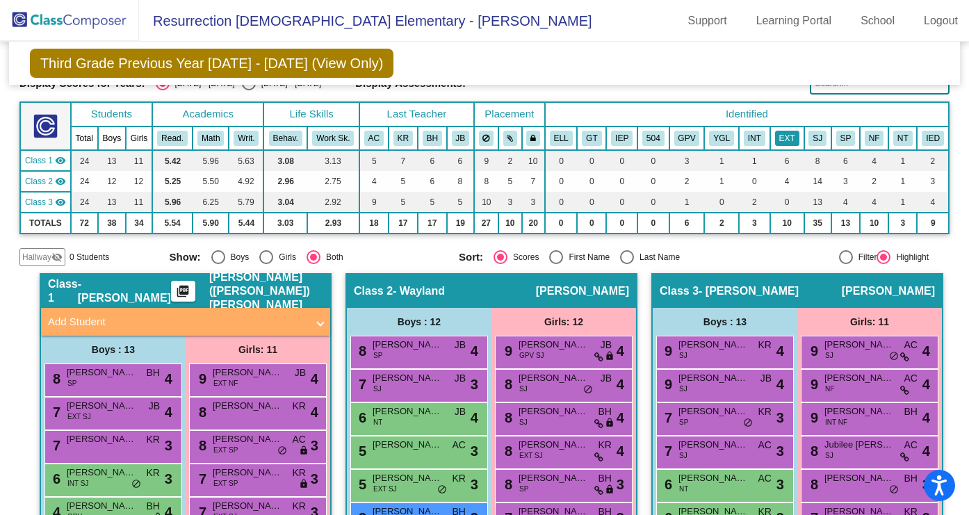
click at [780, 138] on button "EXT" at bounding box center [787, 138] width 24 height 15
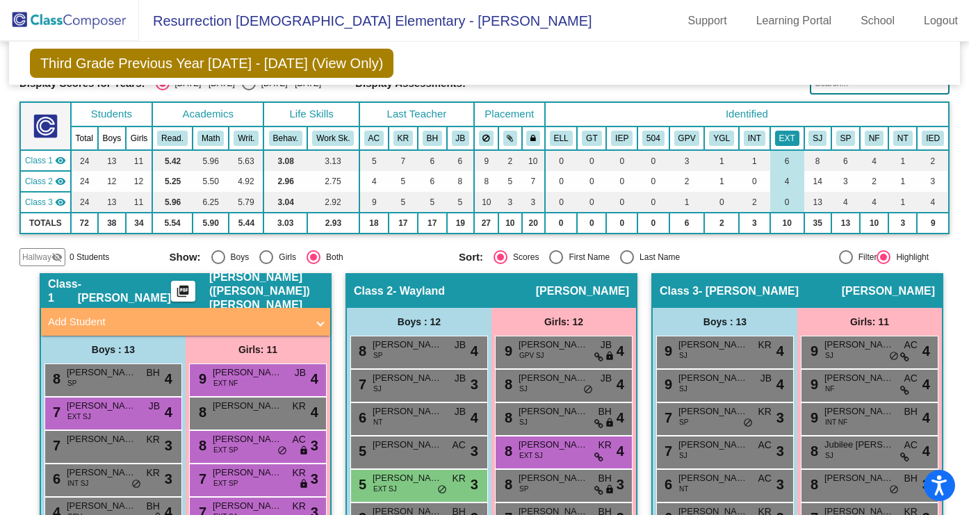
click at [784, 131] on button "EXT" at bounding box center [787, 138] width 24 height 15
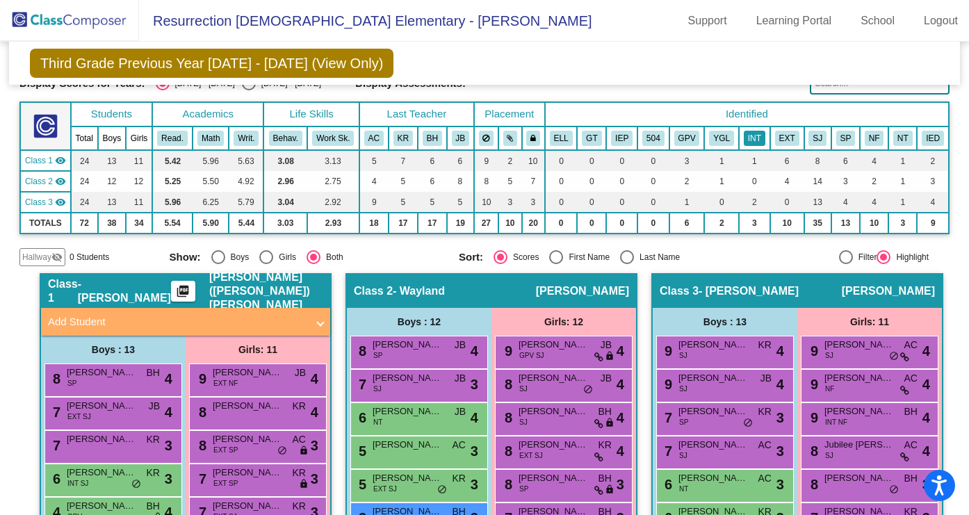
click at [744, 142] on button "INT" at bounding box center [755, 138] width 22 height 15
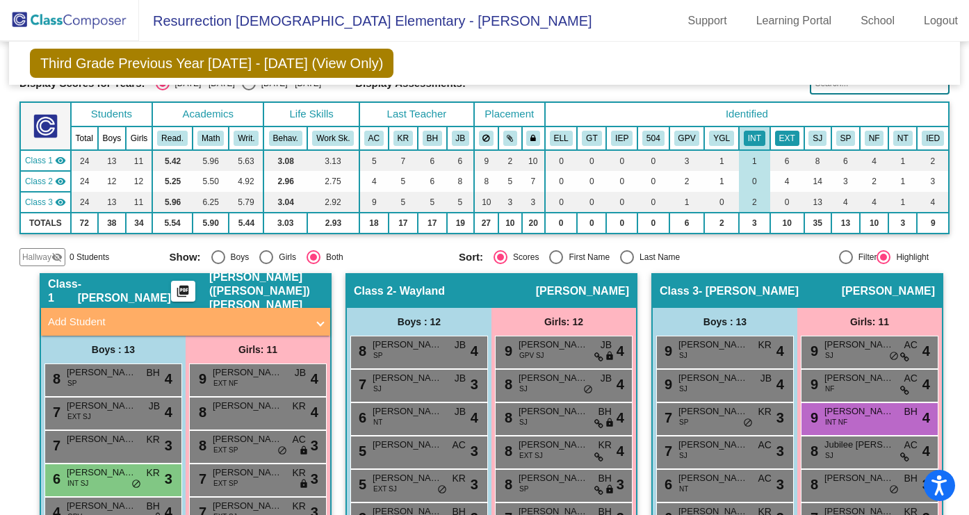
click at [777, 138] on button "EXT" at bounding box center [787, 138] width 24 height 15
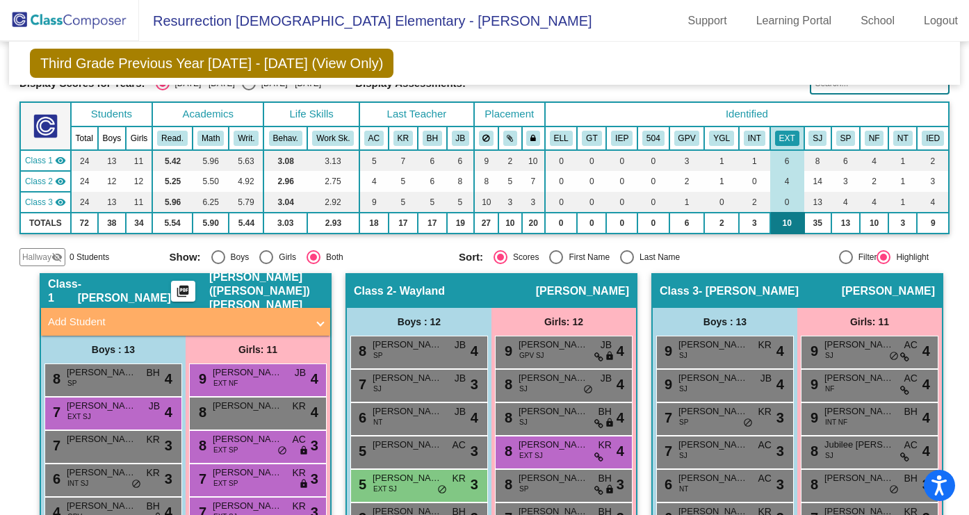
click at [780, 221] on td "10" at bounding box center [787, 223] width 34 height 21
click at [782, 142] on button "EXT" at bounding box center [787, 138] width 24 height 15
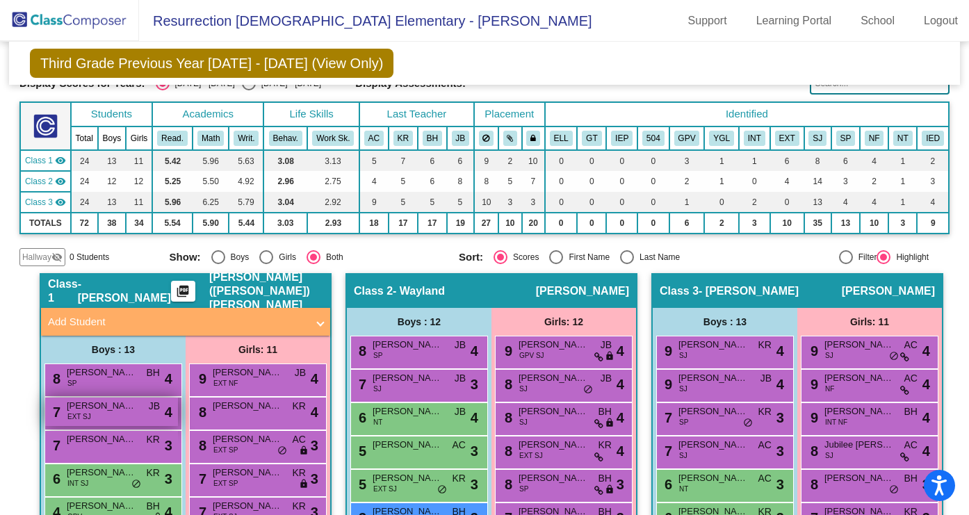
click at [122, 411] on span "Michael Hofmeister" at bounding box center [102, 406] width 70 height 14
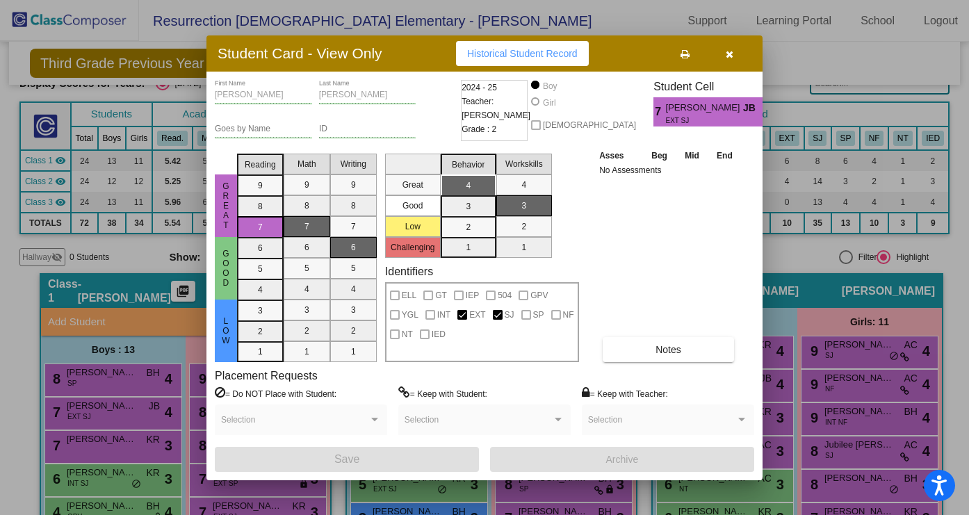
click at [786, 245] on div at bounding box center [484, 257] width 969 height 515
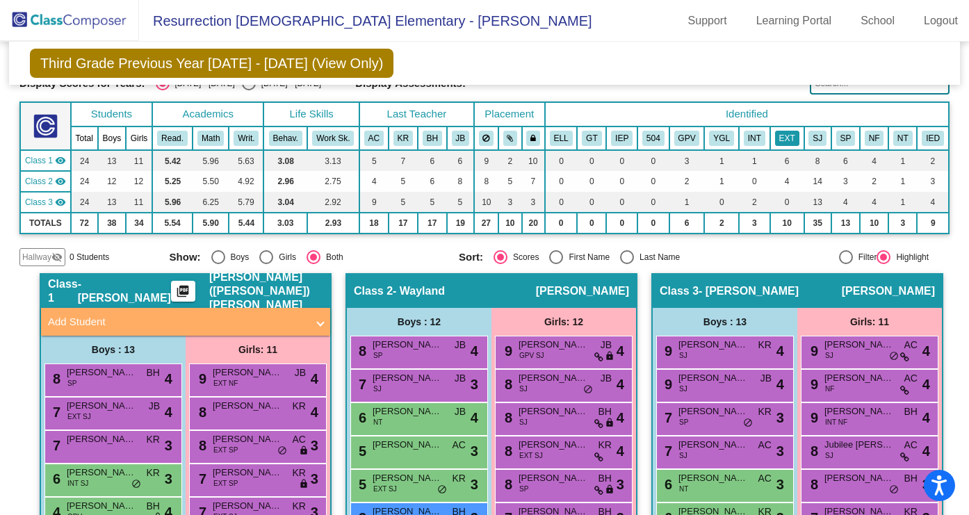
click at [777, 138] on button "EXT" at bounding box center [787, 138] width 24 height 15
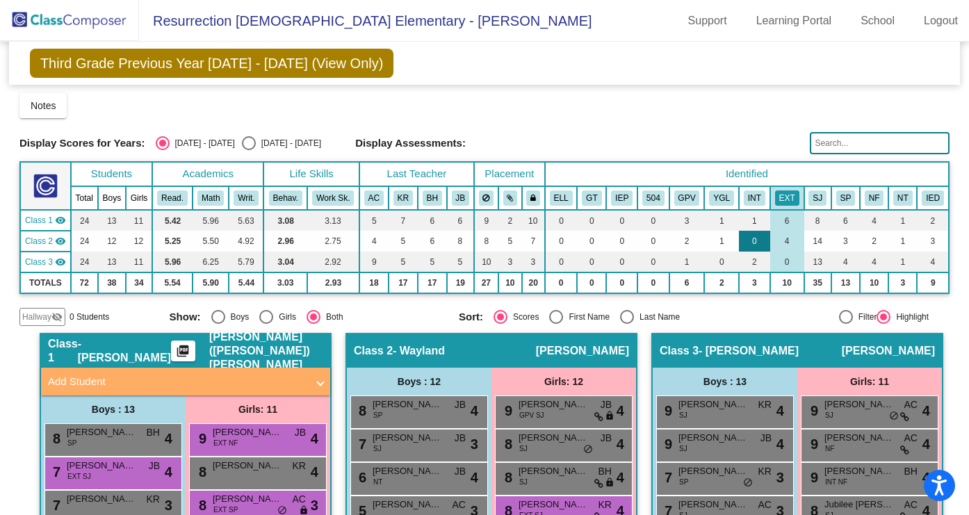
scroll to position [0, 0]
click at [775, 193] on button "EXT" at bounding box center [787, 197] width 24 height 15
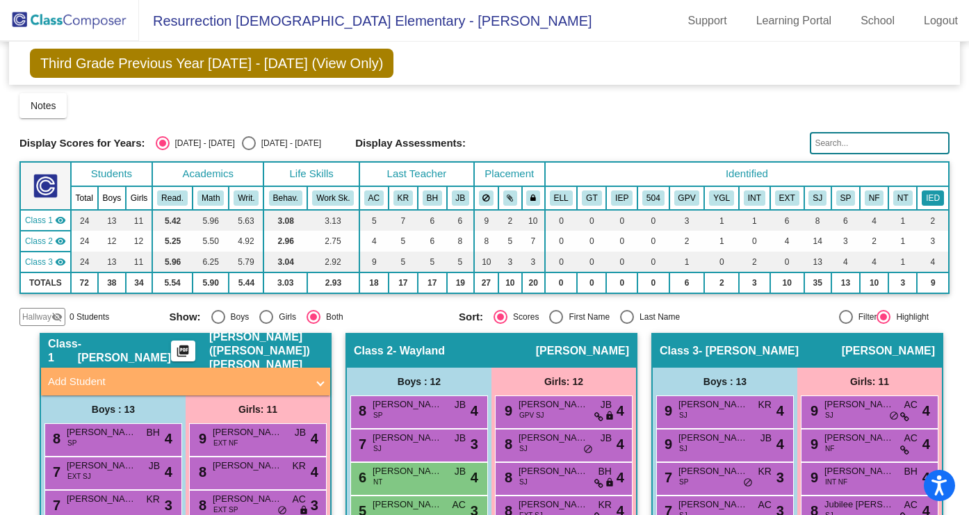
click at [922, 197] on button "IED" at bounding box center [933, 197] width 22 height 15
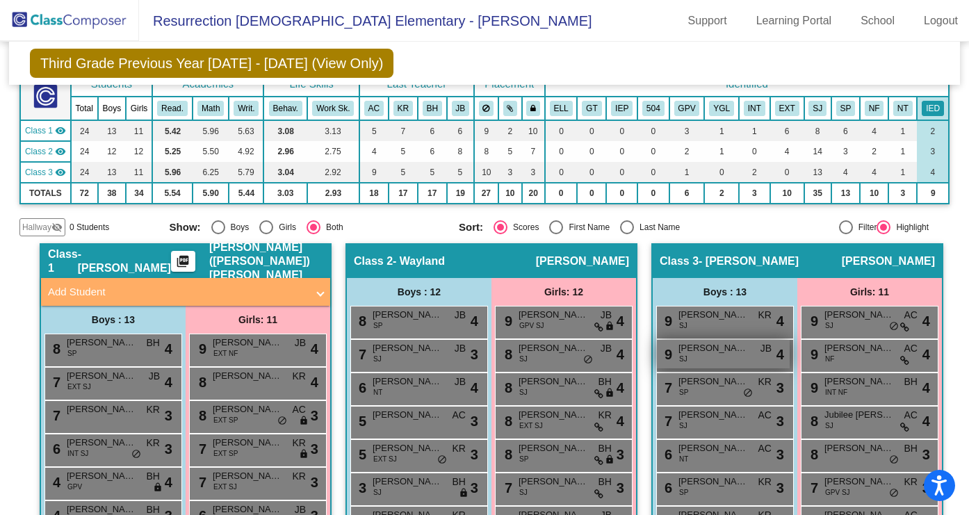
scroll to position [80, 0]
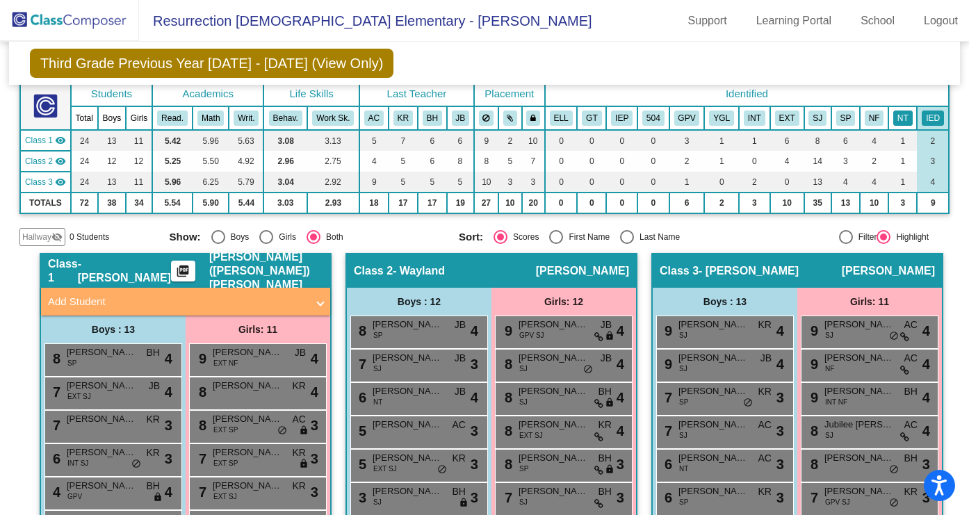
click at [893, 117] on button "NT" at bounding box center [902, 118] width 19 height 15
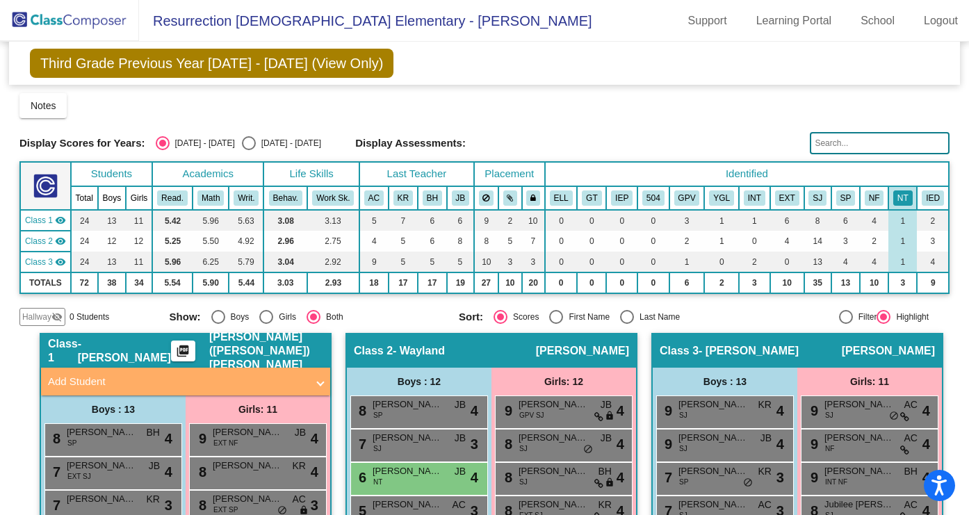
scroll to position [0, 0]
click at [174, 195] on button "Read." at bounding box center [172, 197] width 31 height 15
click at [168, 223] on td "5.42" at bounding box center [172, 220] width 40 height 21
click at [893, 197] on button "NT" at bounding box center [902, 197] width 19 height 15
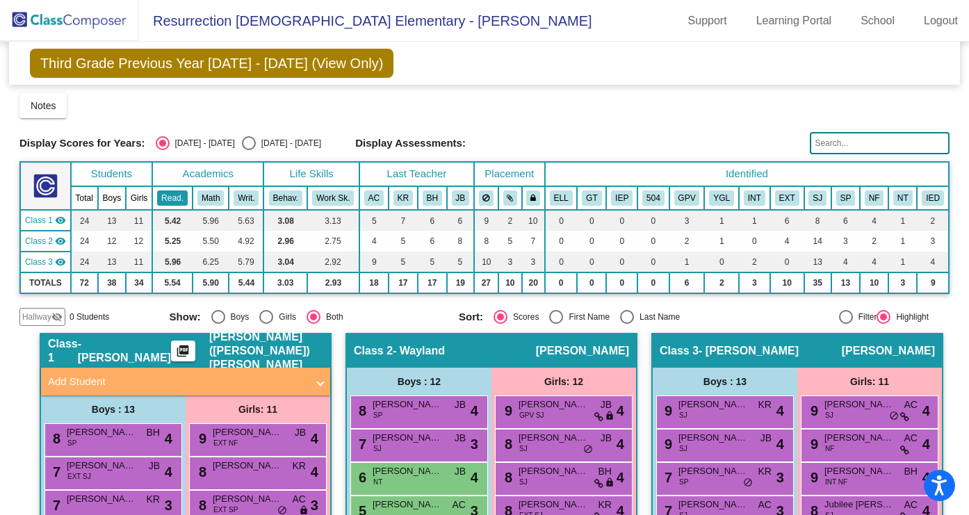
click at [165, 197] on button "Read." at bounding box center [172, 197] width 31 height 15
click at [176, 199] on button "Read." at bounding box center [172, 197] width 31 height 15
click at [204, 198] on button "Math" at bounding box center [210, 197] width 26 height 15
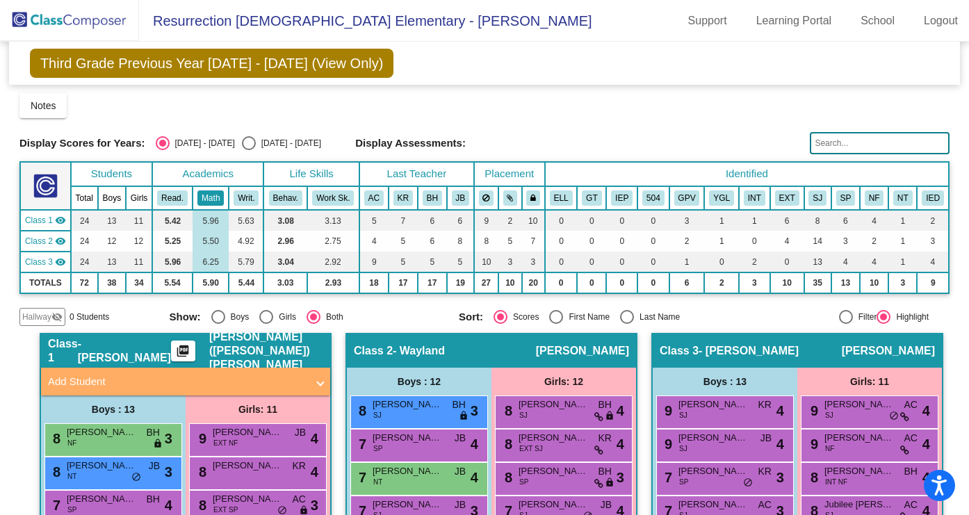
click at [204, 199] on button "Math" at bounding box center [210, 197] width 26 height 15
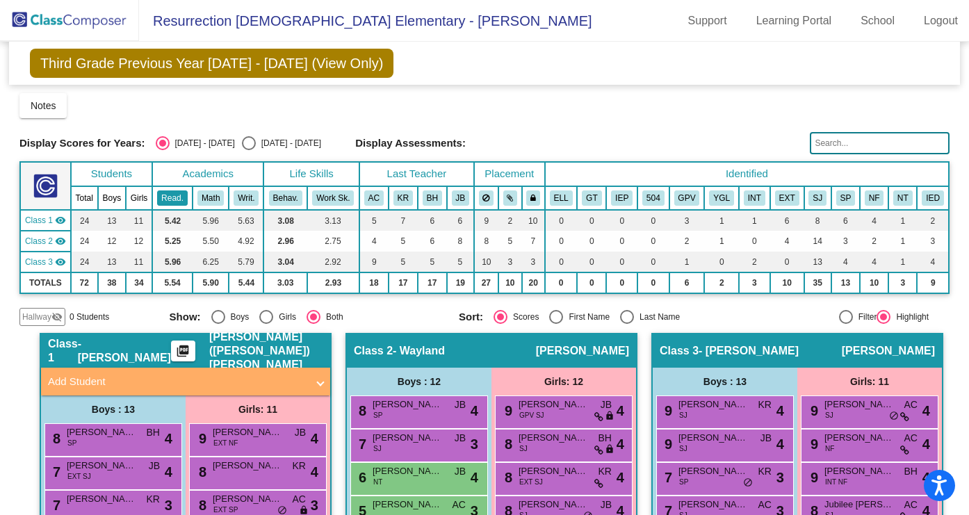
click at [170, 195] on button "Read." at bounding box center [172, 197] width 31 height 15
click at [200, 201] on button "Math" at bounding box center [210, 197] width 26 height 15
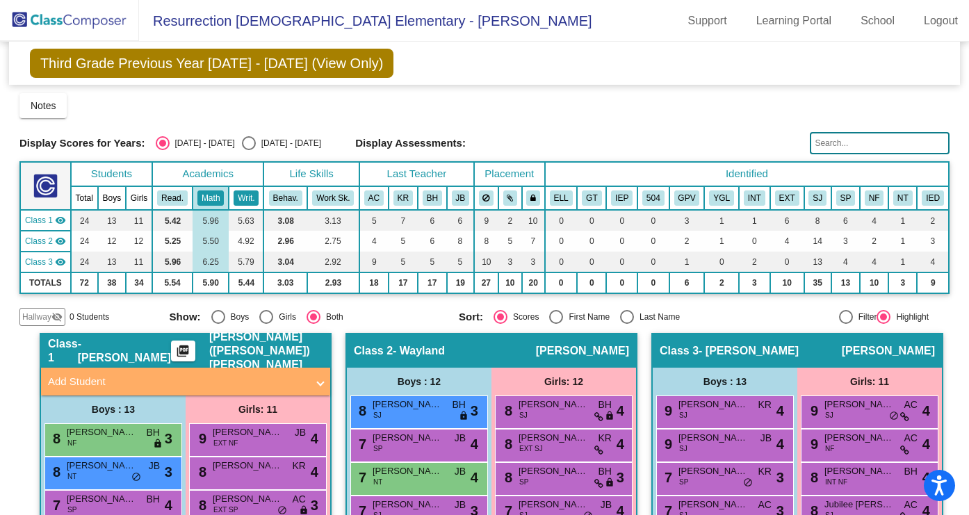
click at [245, 200] on button "Writ." at bounding box center [246, 197] width 25 height 15
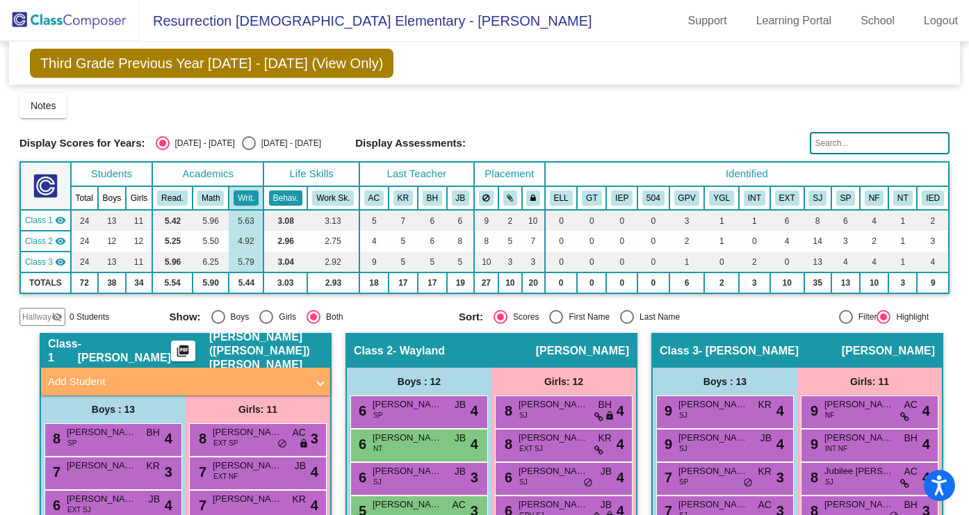
click at [281, 202] on button "Behav." at bounding box center [285, 197] width 33 height 15
click at [238, 198] on button "Writ." at bounding box center [246, 197] width 25 height 15
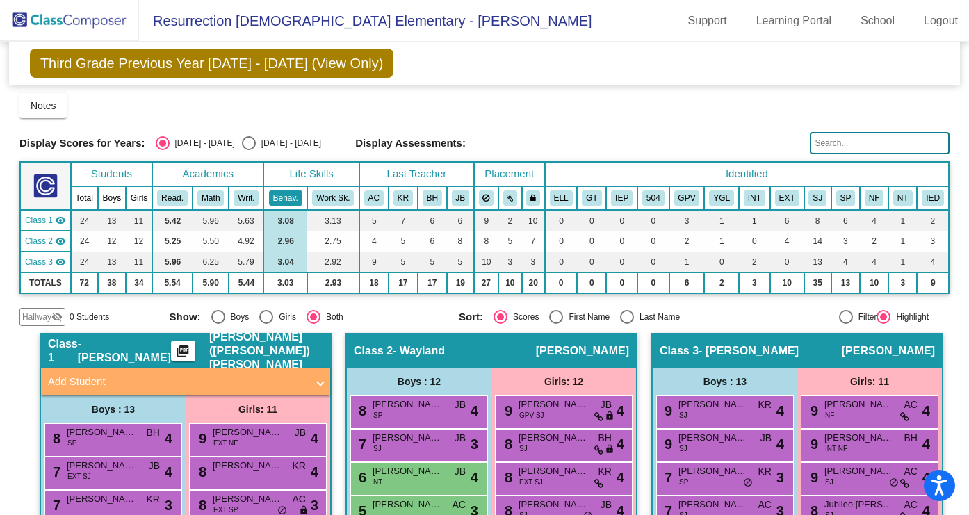
click at [274, 195] on button "Behav." at bounding box center [285, 197] width 33 height 15
